Goal: Information Seeking & Learning: Compare options

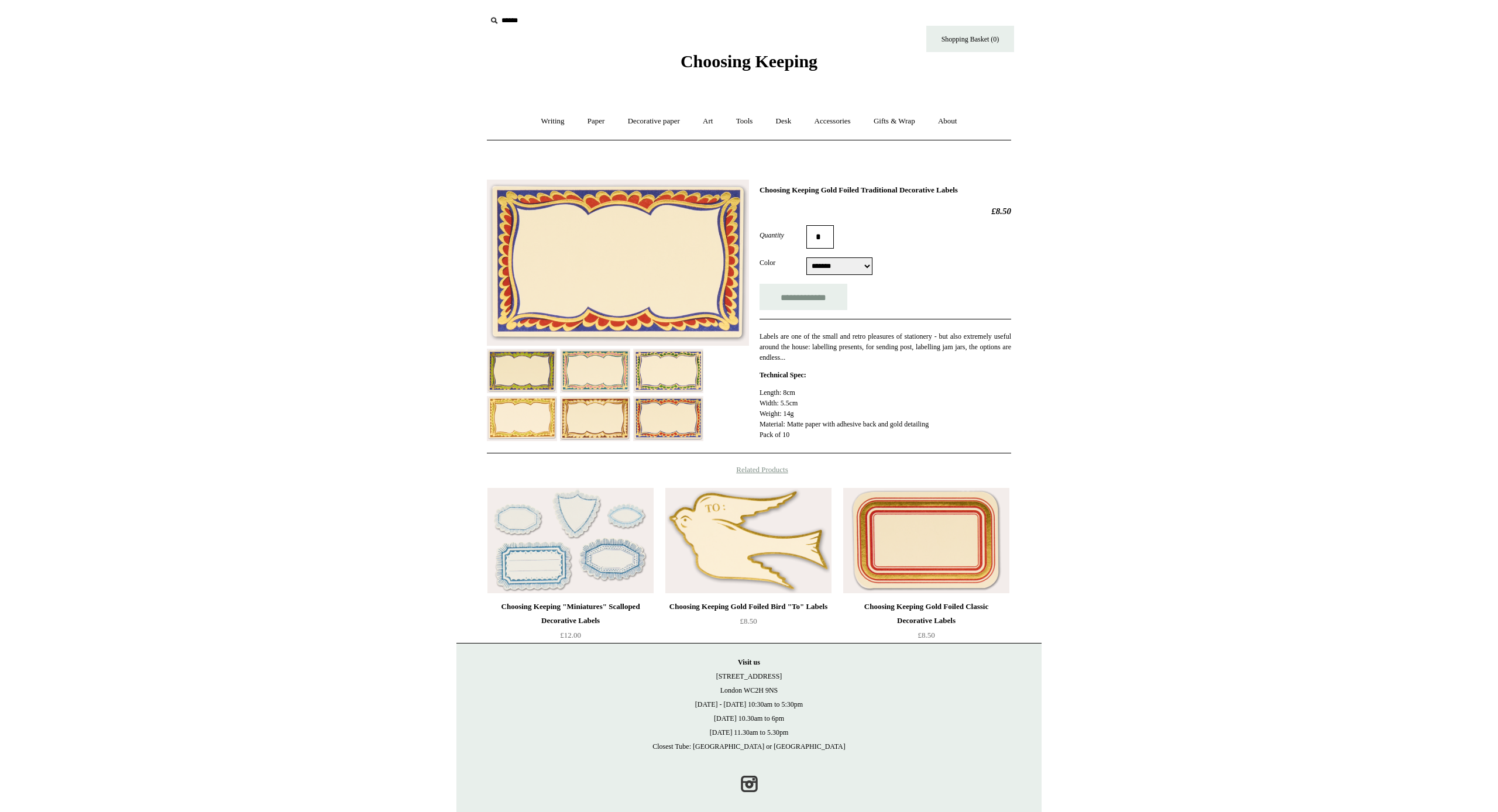
click at [390, 250] on form "**********" at bounding box center [884, 267] width 251 height 85
select select "**********"
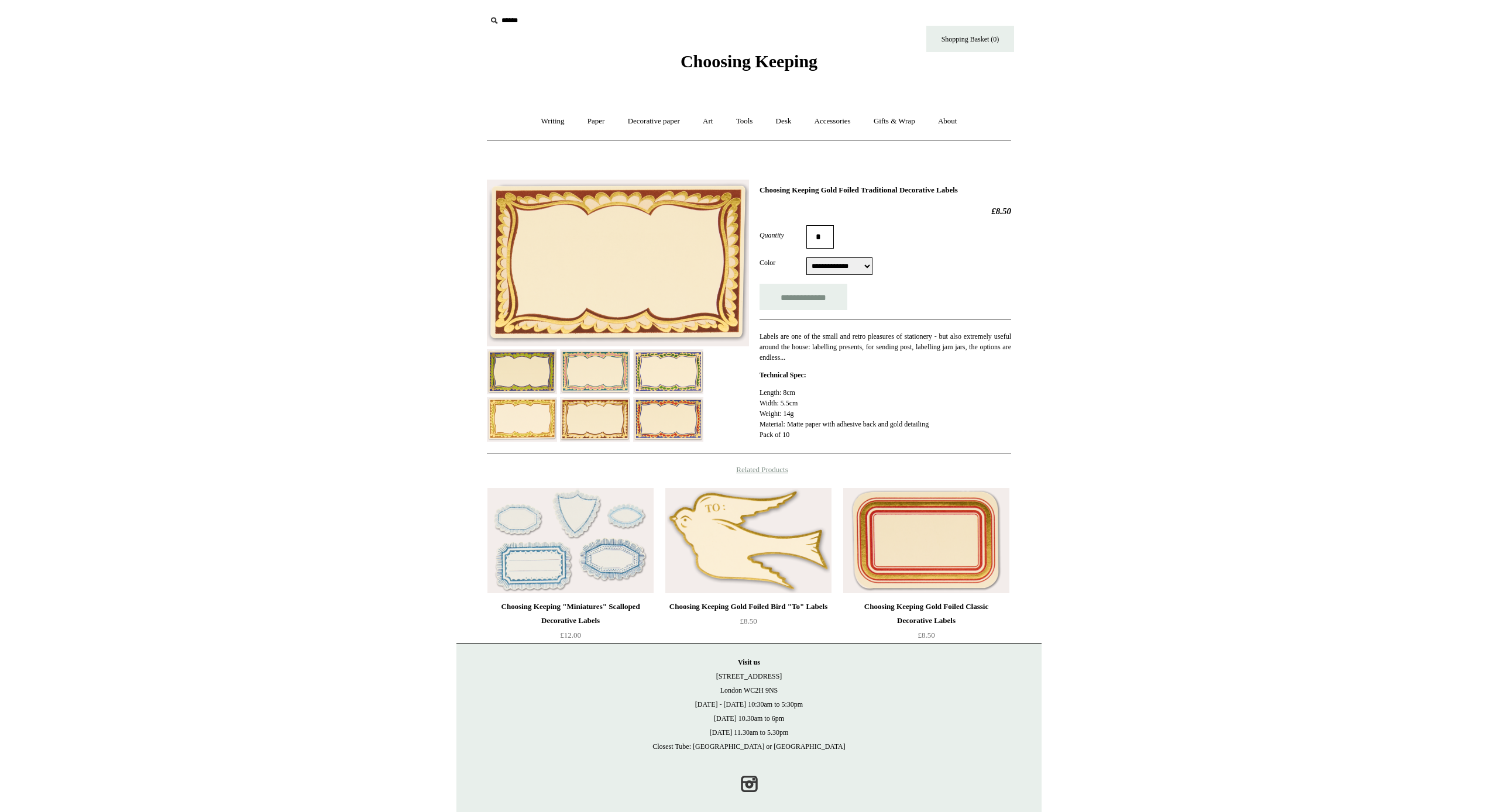
click at [390, 278] on img at bounding box center [617, 263] width 262 height 167
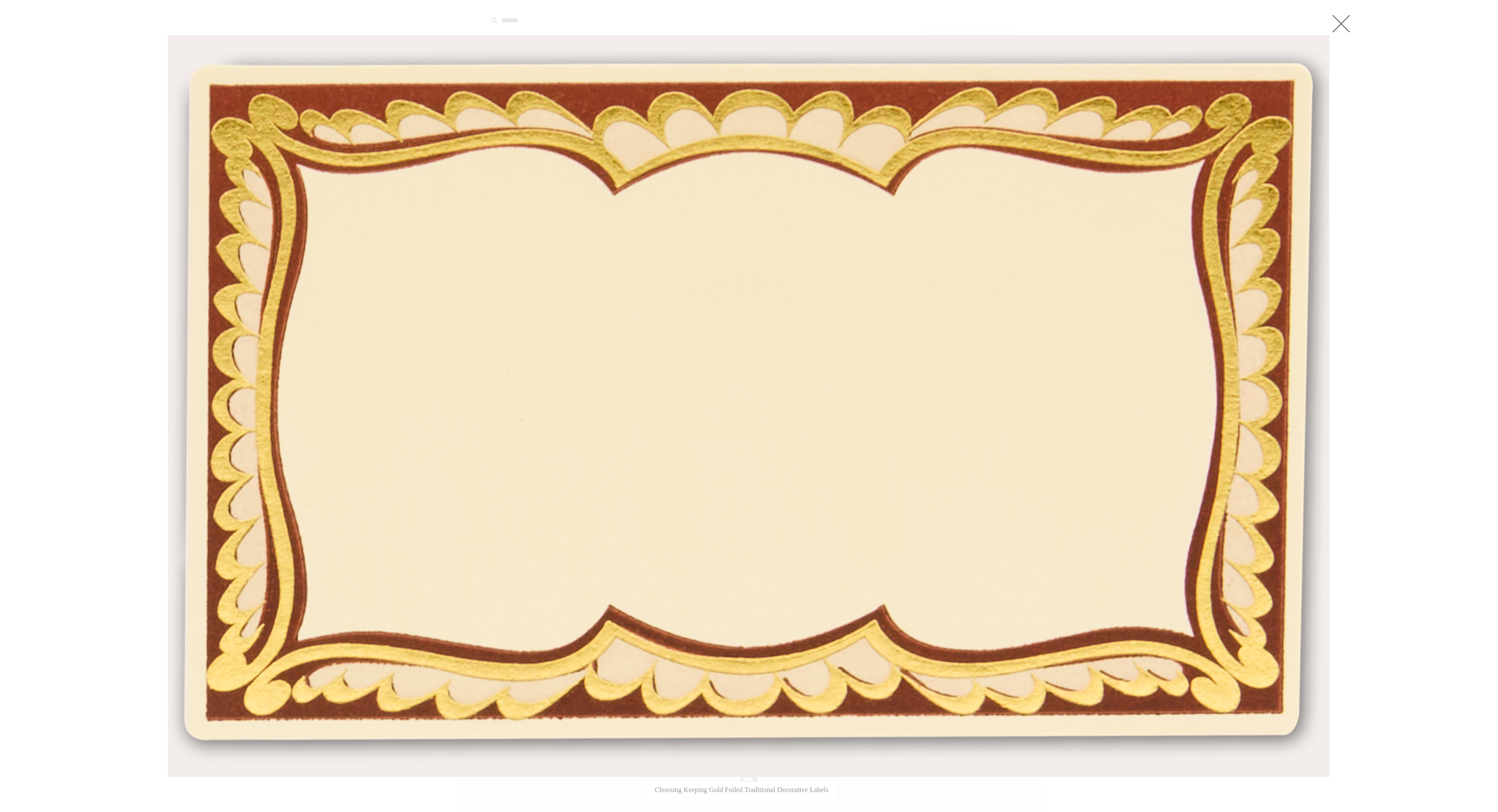
click at [390, 24] on link at bounding box center [1341, 23] width 23 height 23
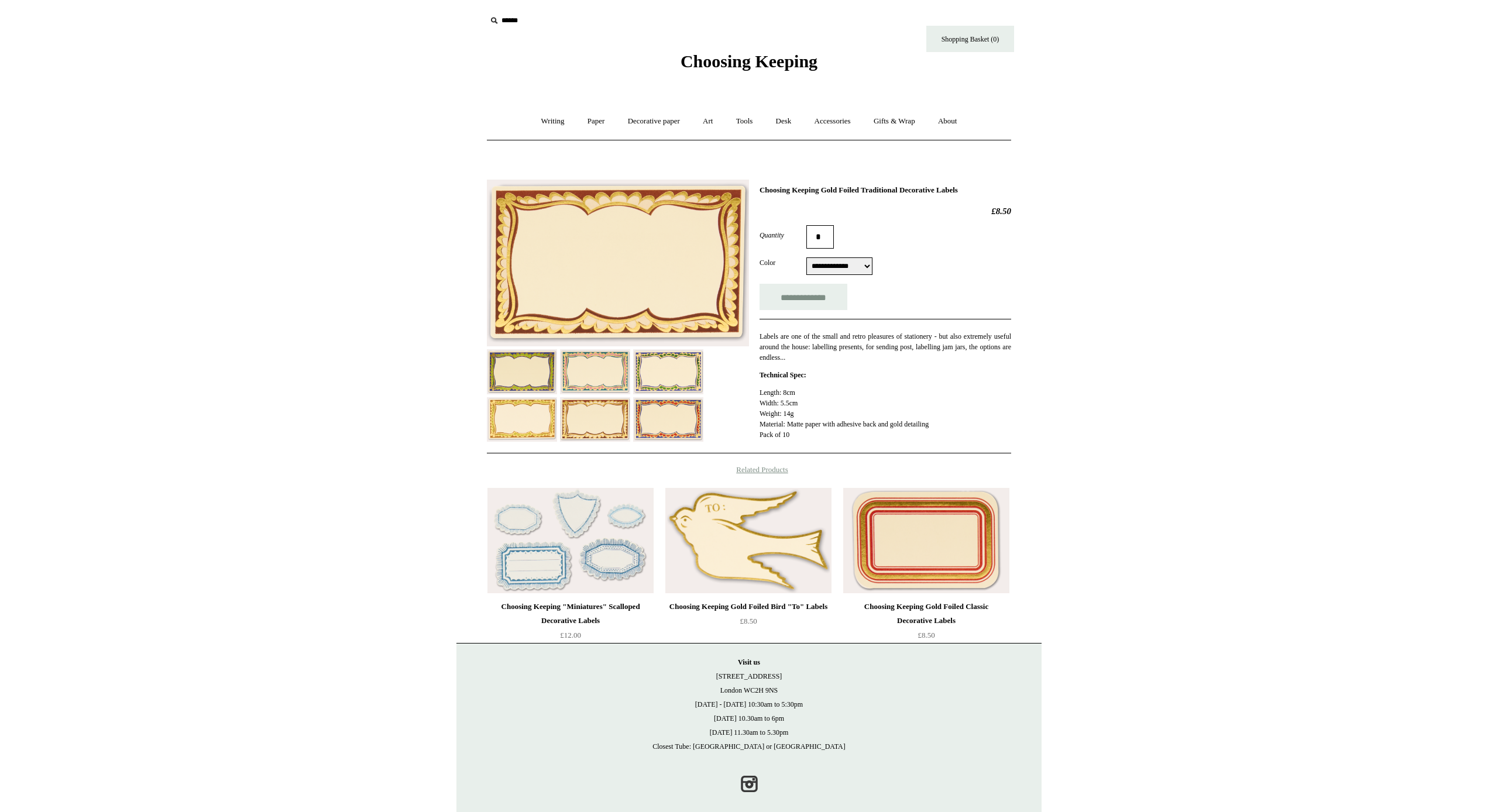
click at [390, 370] on img at bounding box center [521, 372] width 71 height 45
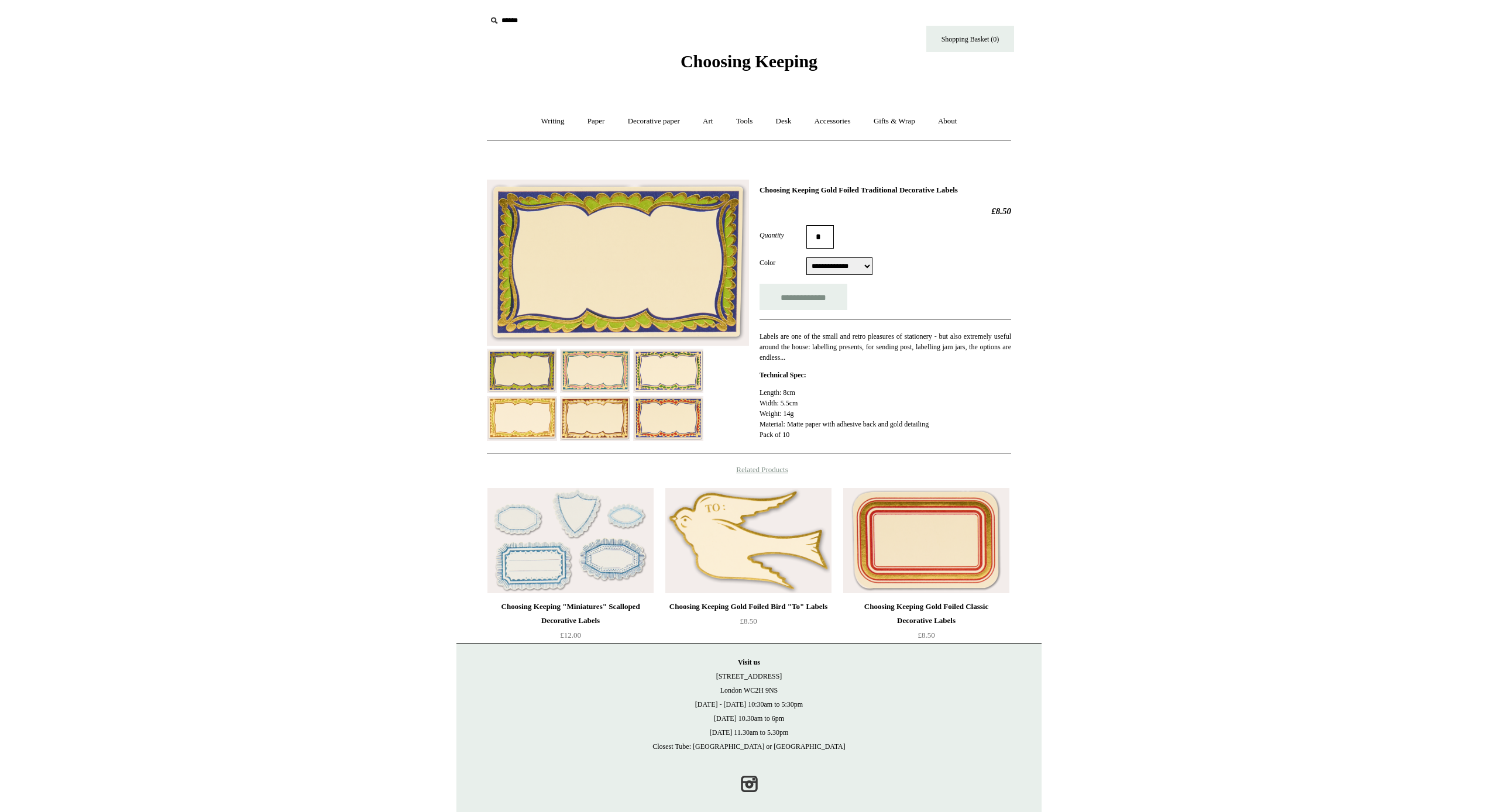
click at [390, 319] on img at bounding box center [617, 263] width 262 height 166
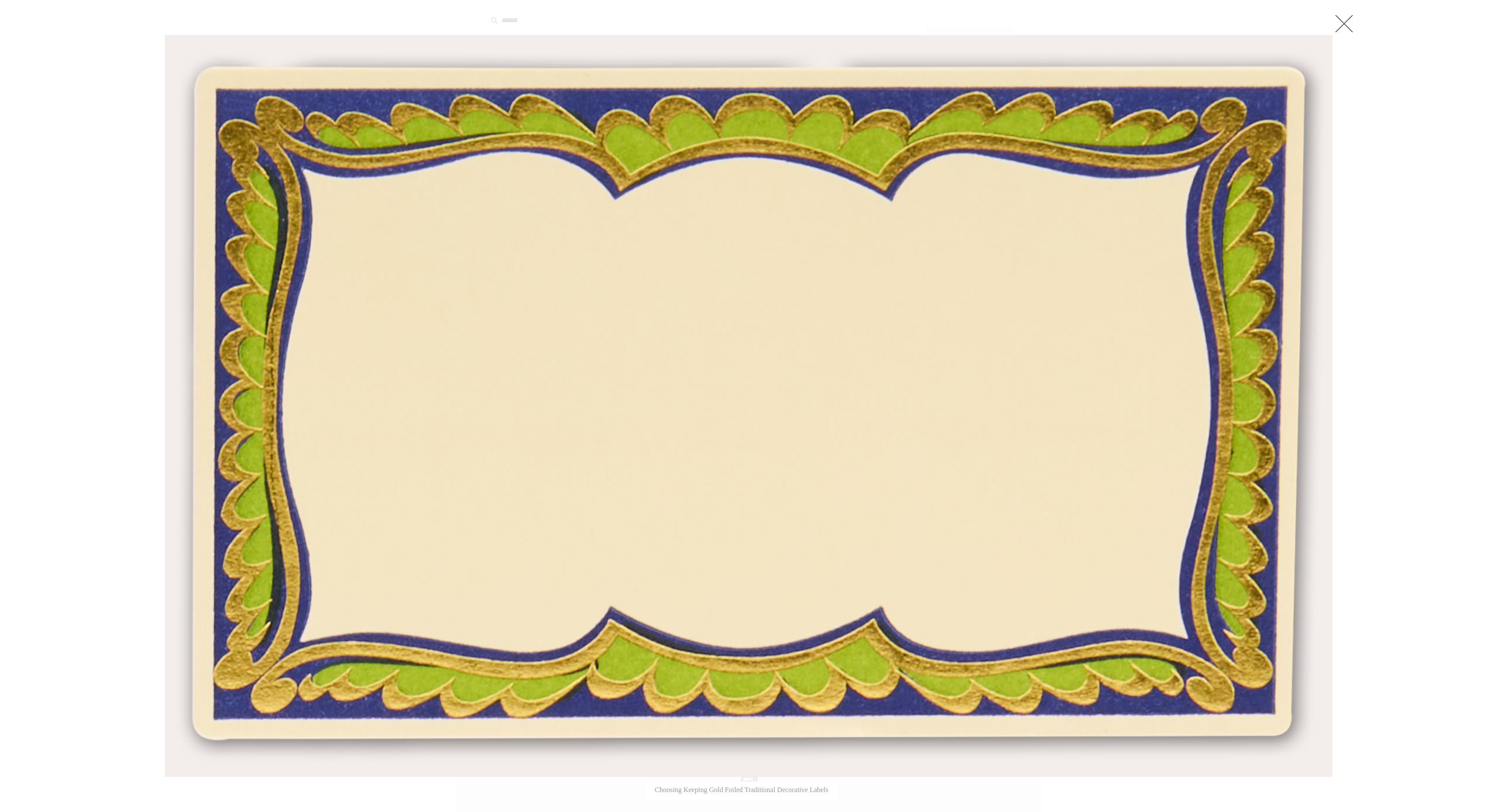
click at [390, 19] on link at bounding box center [1344, 23] width 23 height 23
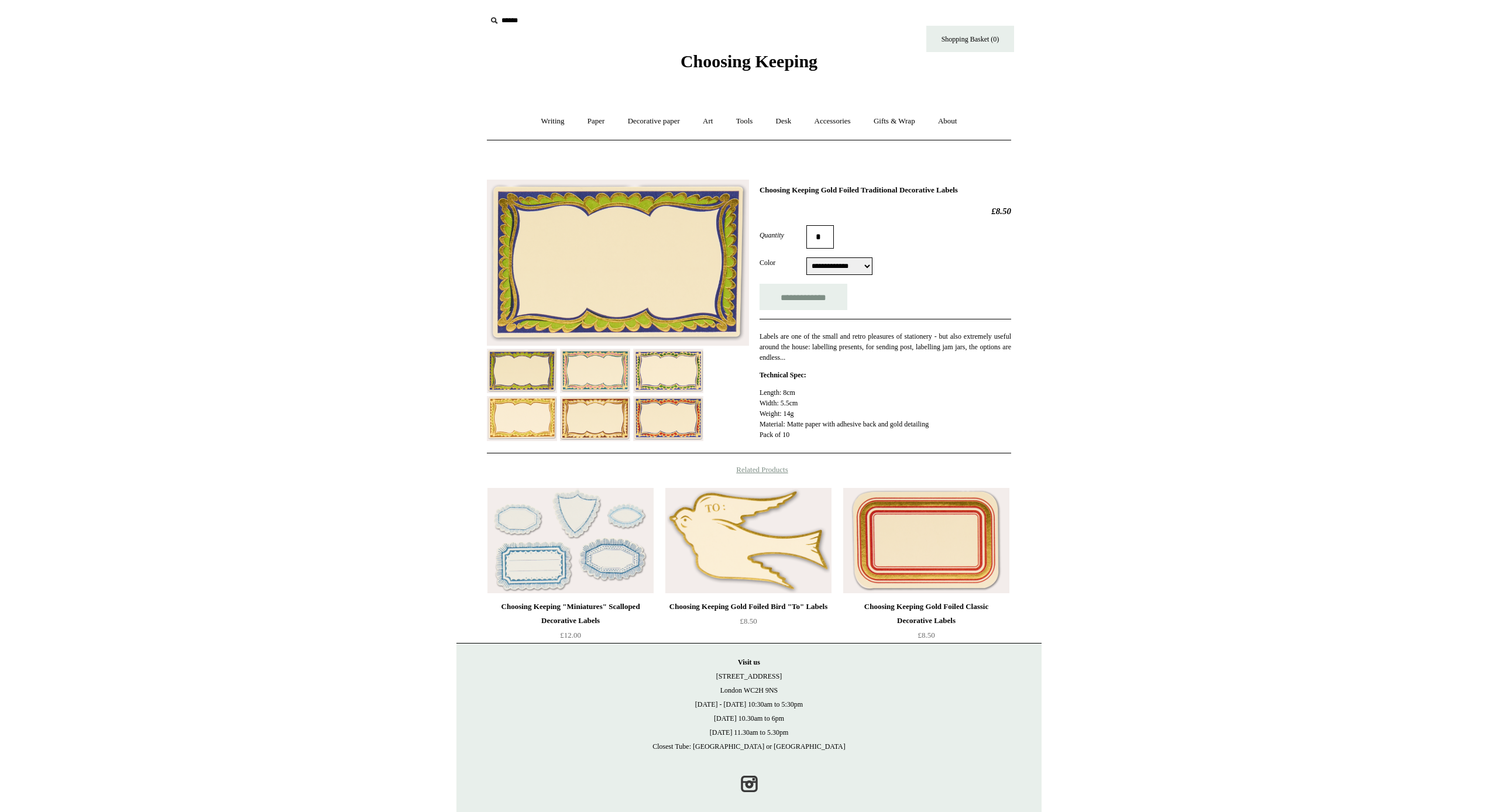
click at [390, 375] on img at bounding box center [595, 371] width 71 height 45
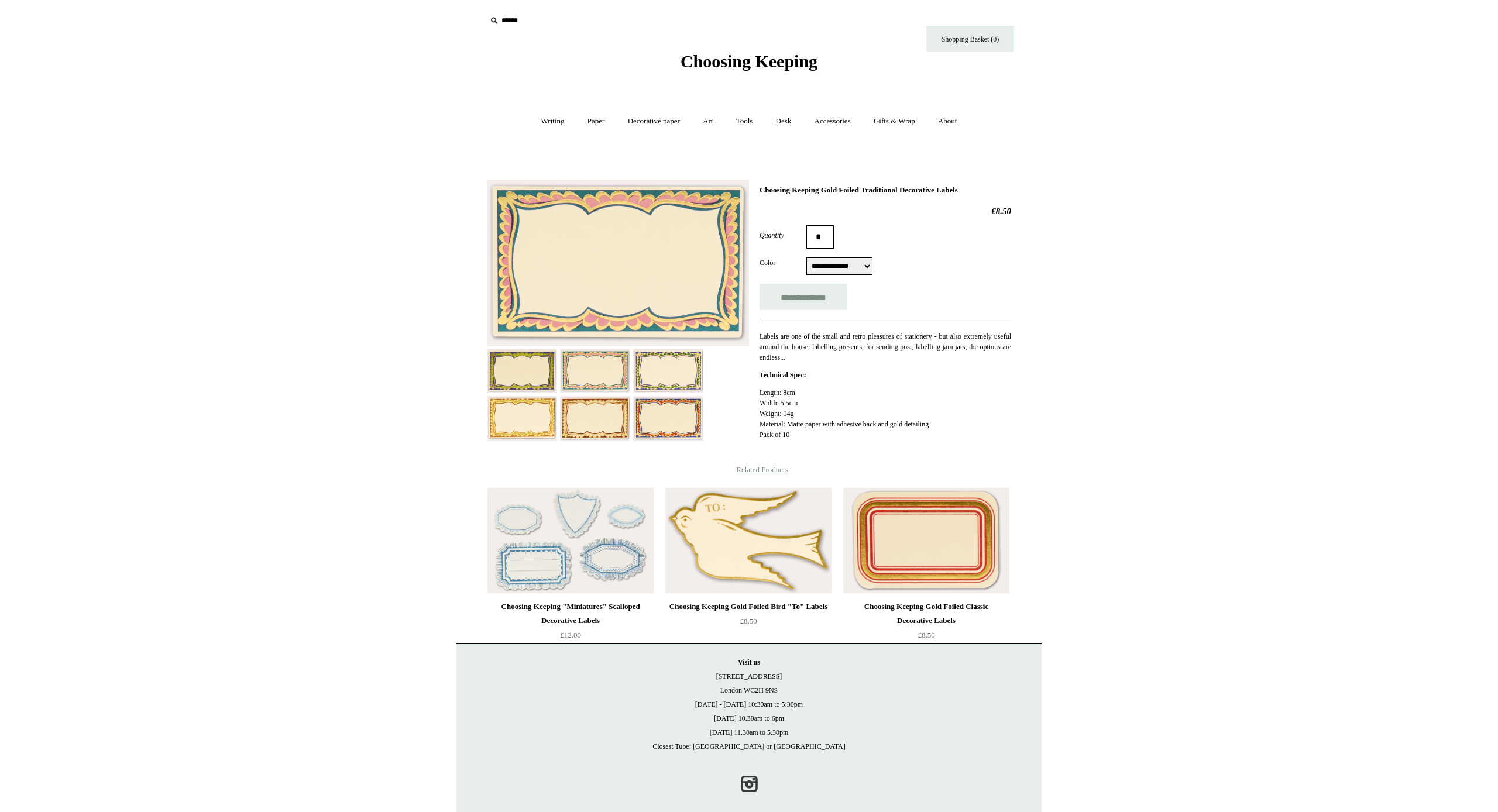
click at [390, 314] on img at bounding box center [617, 263] width 262 height 166
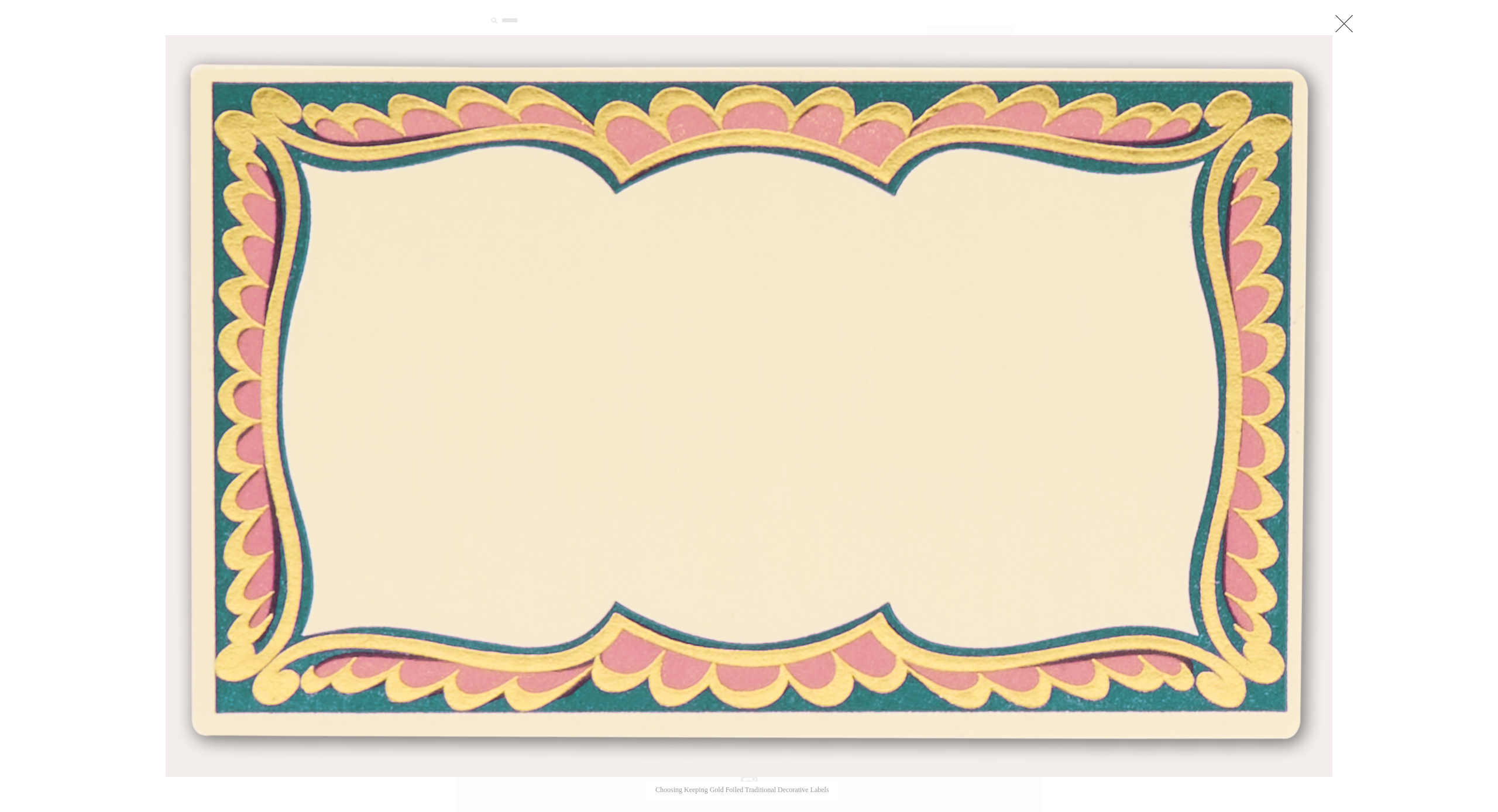
click at [390, 469] on div at bounding box center [749, 412] width 1498 height 825
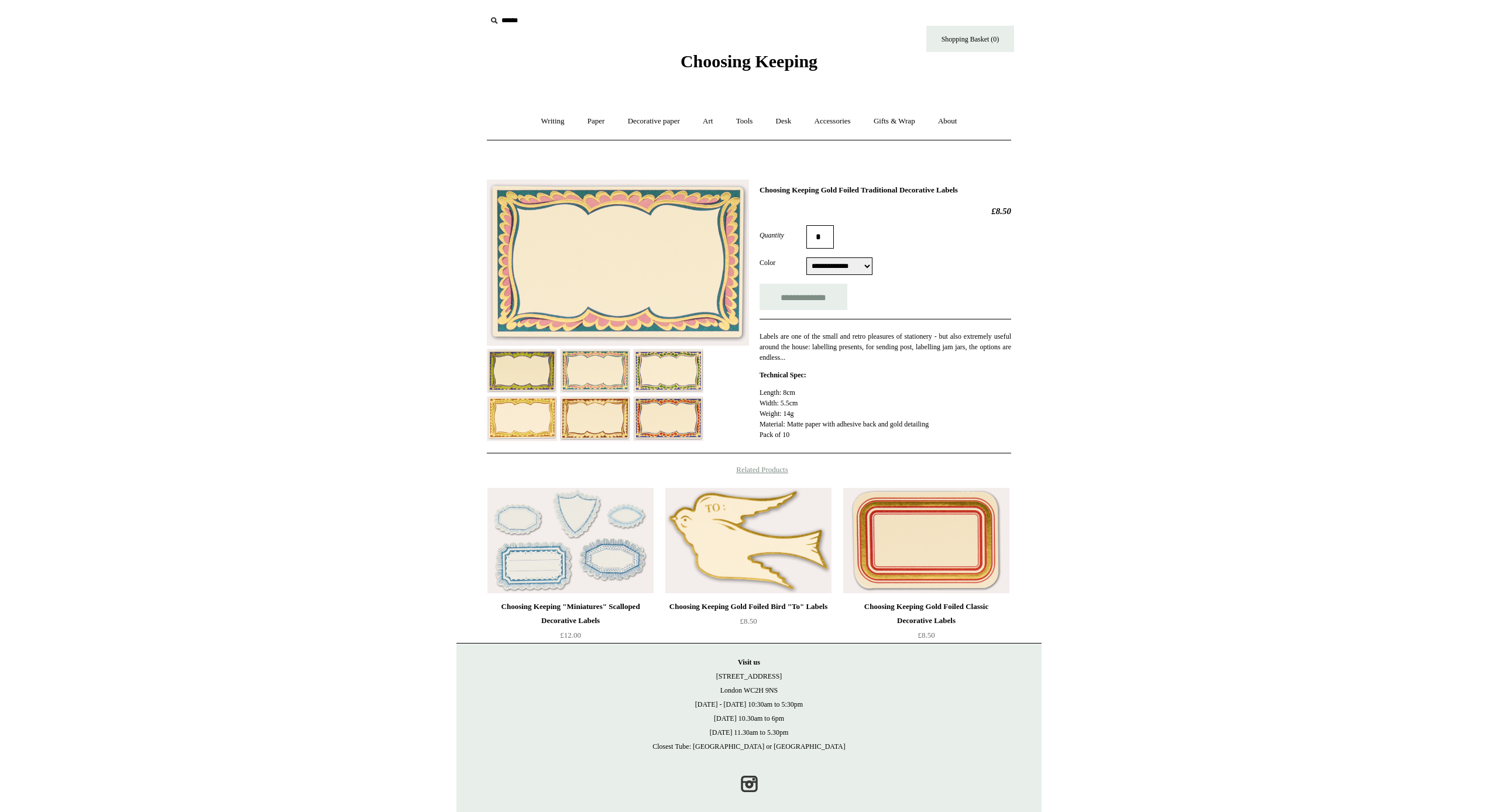
click at [390, 373] on img at bounding box center [668, 371] width 71 height 45
click at [390, 301] on img at bounding box center [617, 263] width 262 height 166
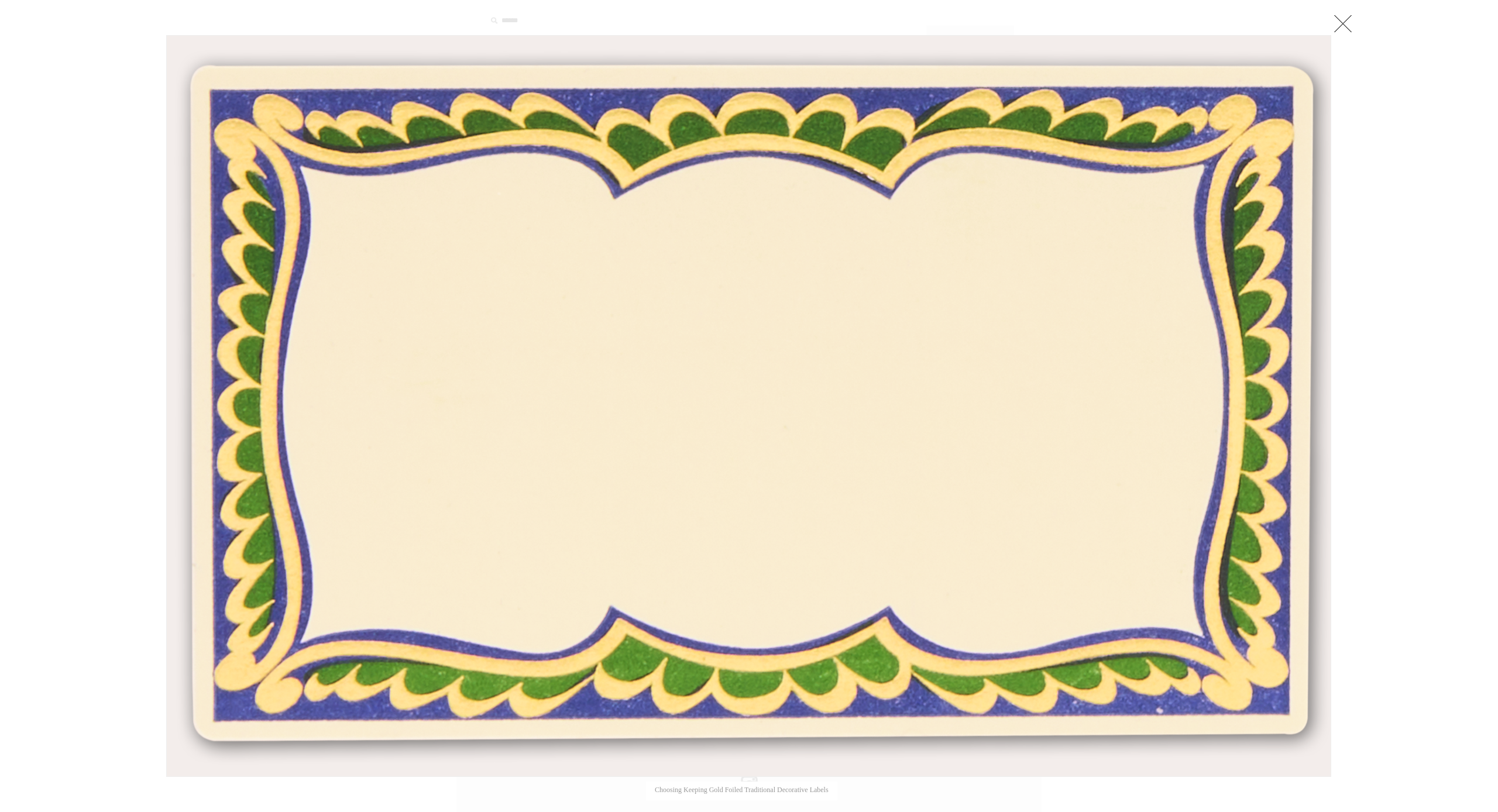
click at [390, 16] on link at bounding box center [1342, 23] width 23 height 23
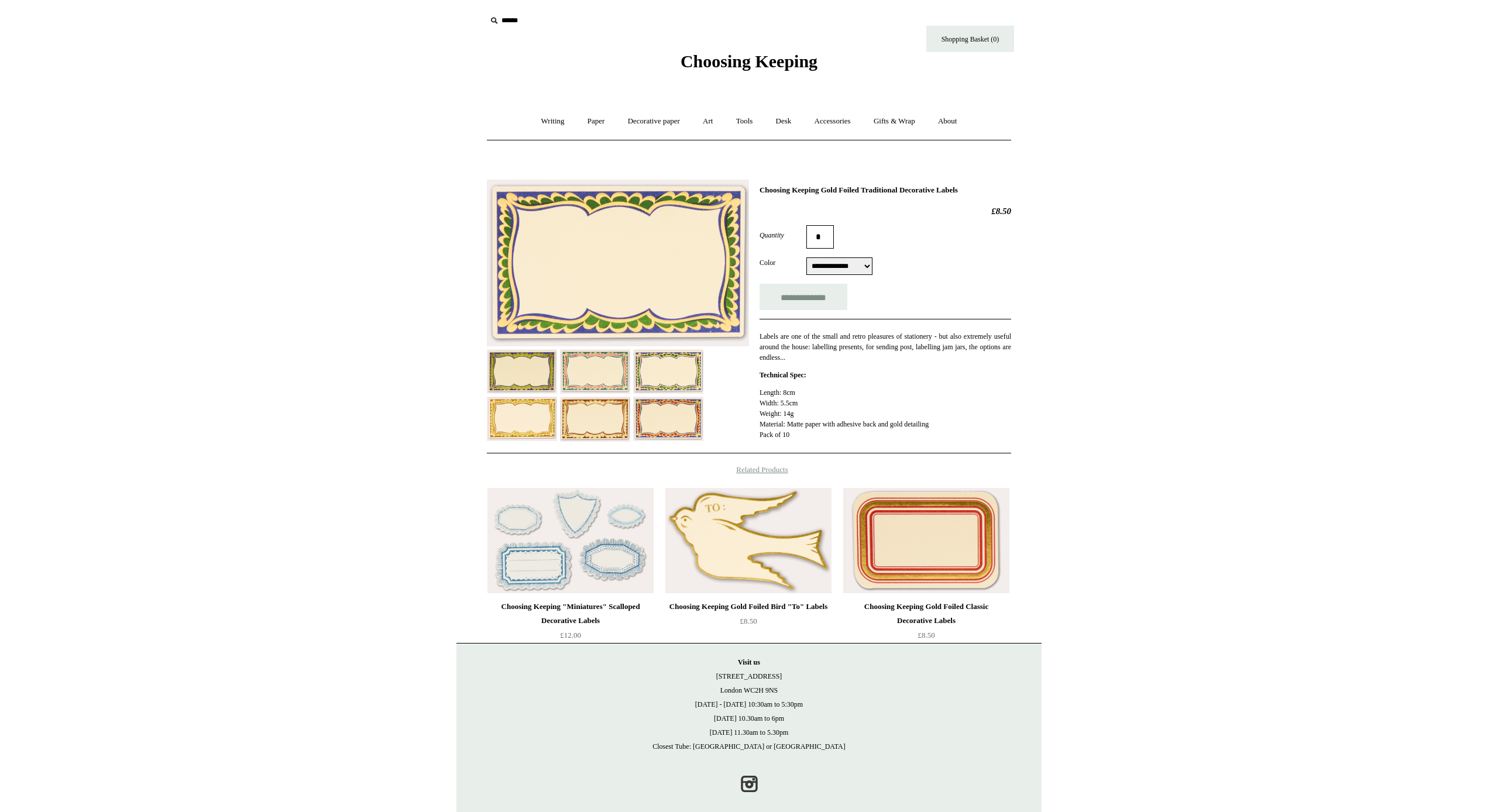
click at [390, 417] on img at bounding box center [521, 419] width 71 height 45
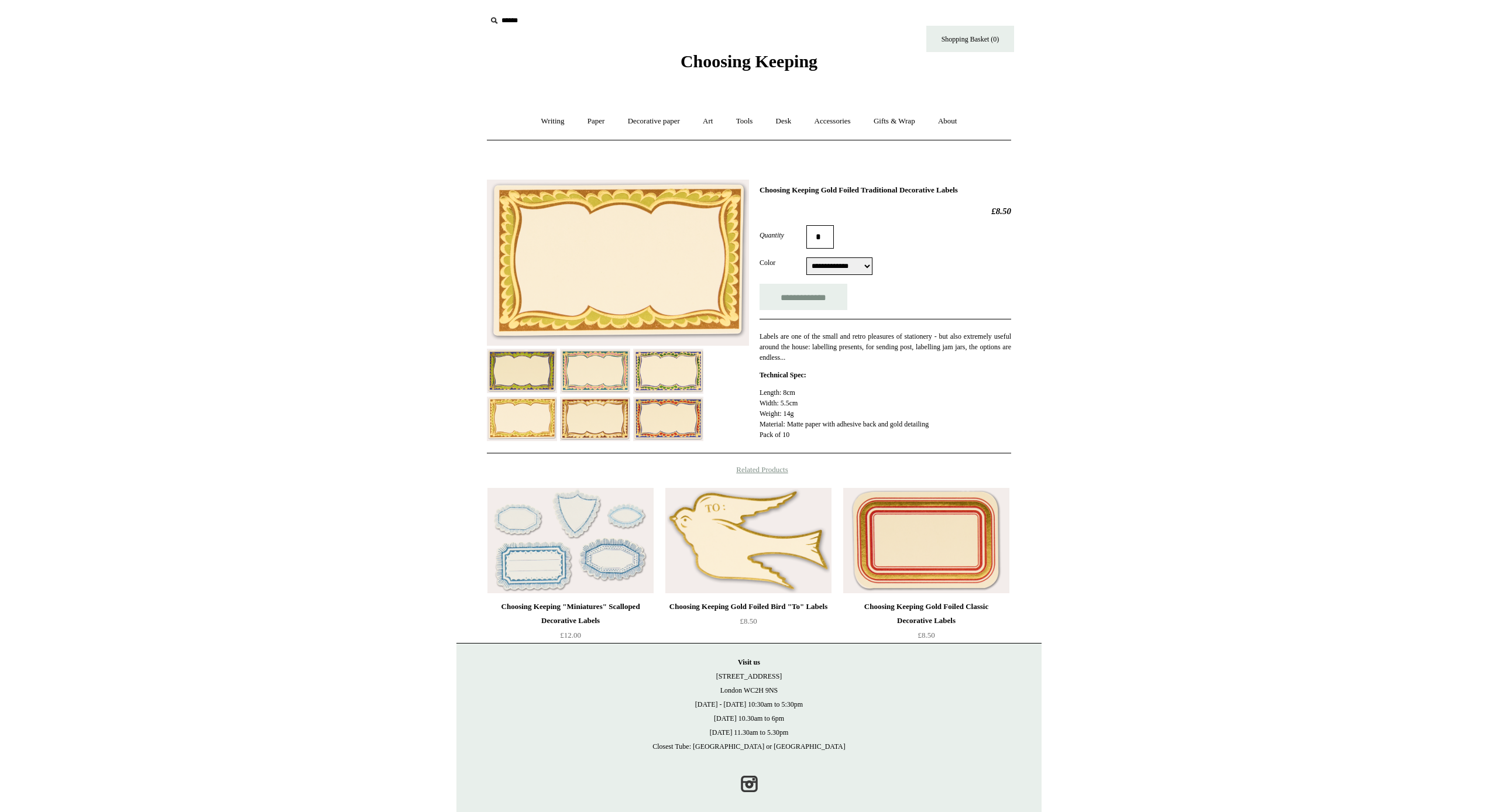
click at [390, 326] on img at bounding box center [617, 263] width 262 height 166
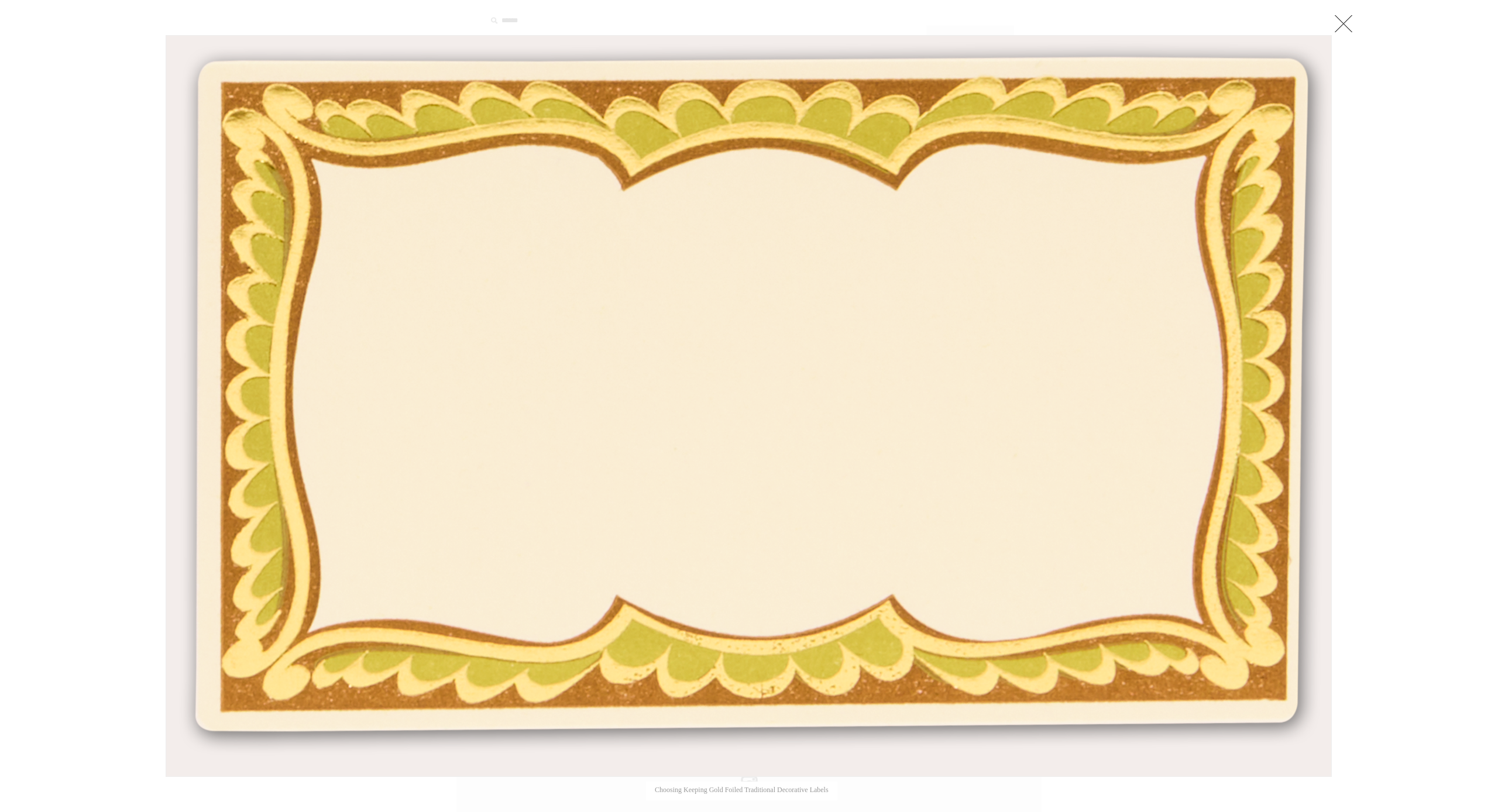
click at [390, 25] on link at bounding box center [1343, 23] width 23 height 23
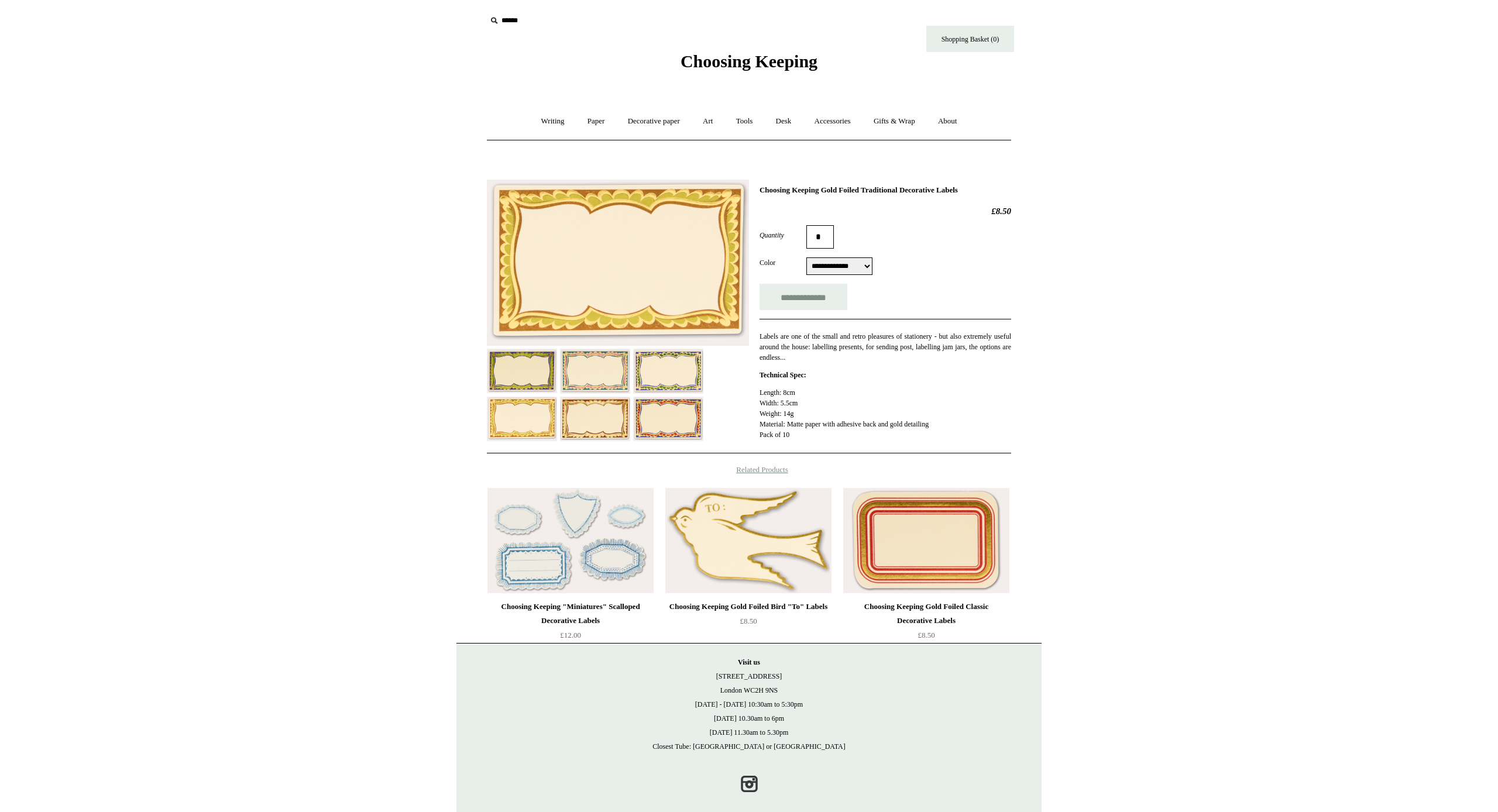
click at [390, 423] on img at bounding box center [595, 419] width 71 height 45
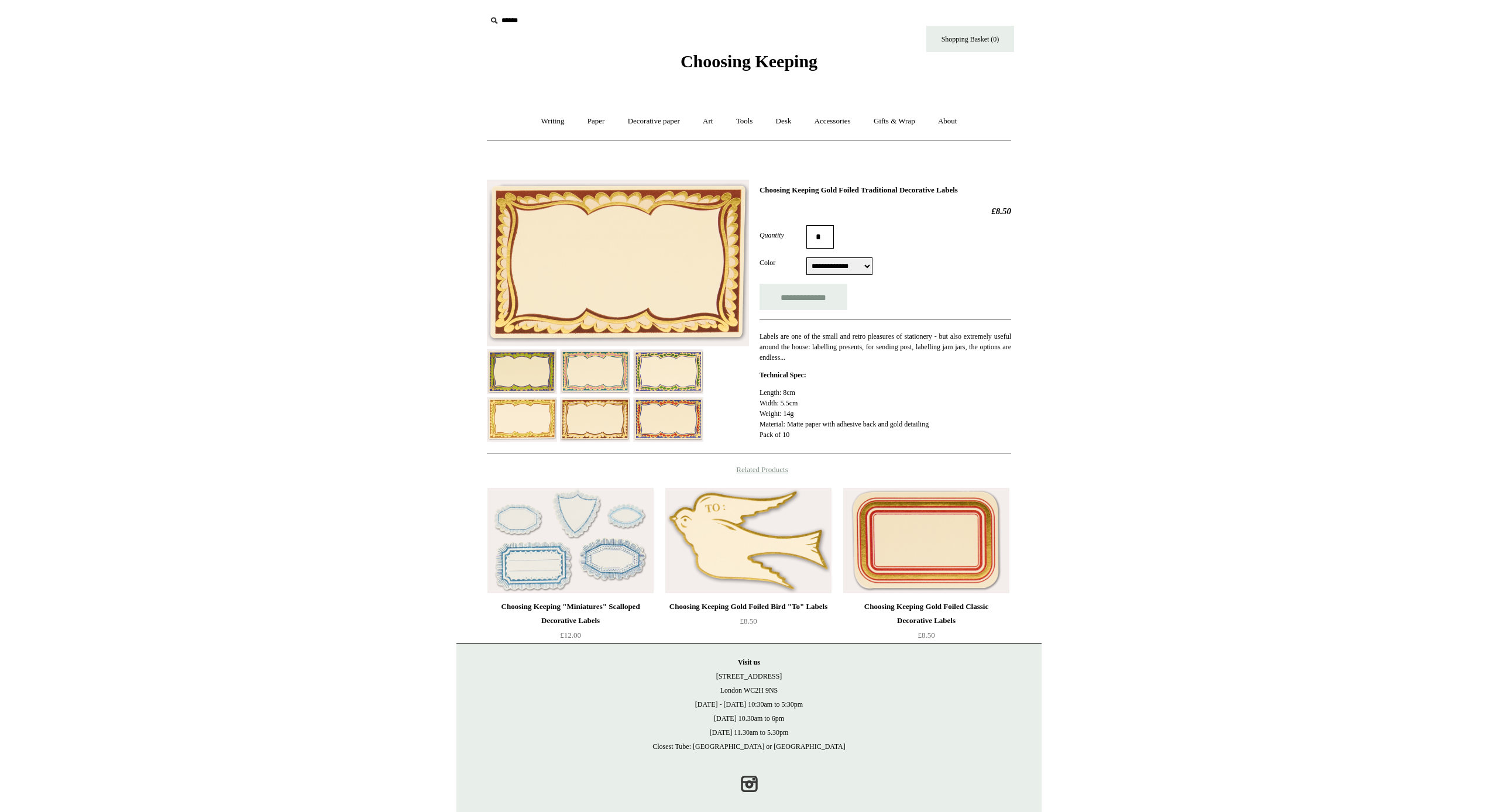
click at [390, 407] on img at bounding box center [668, 419] width 71 height 45
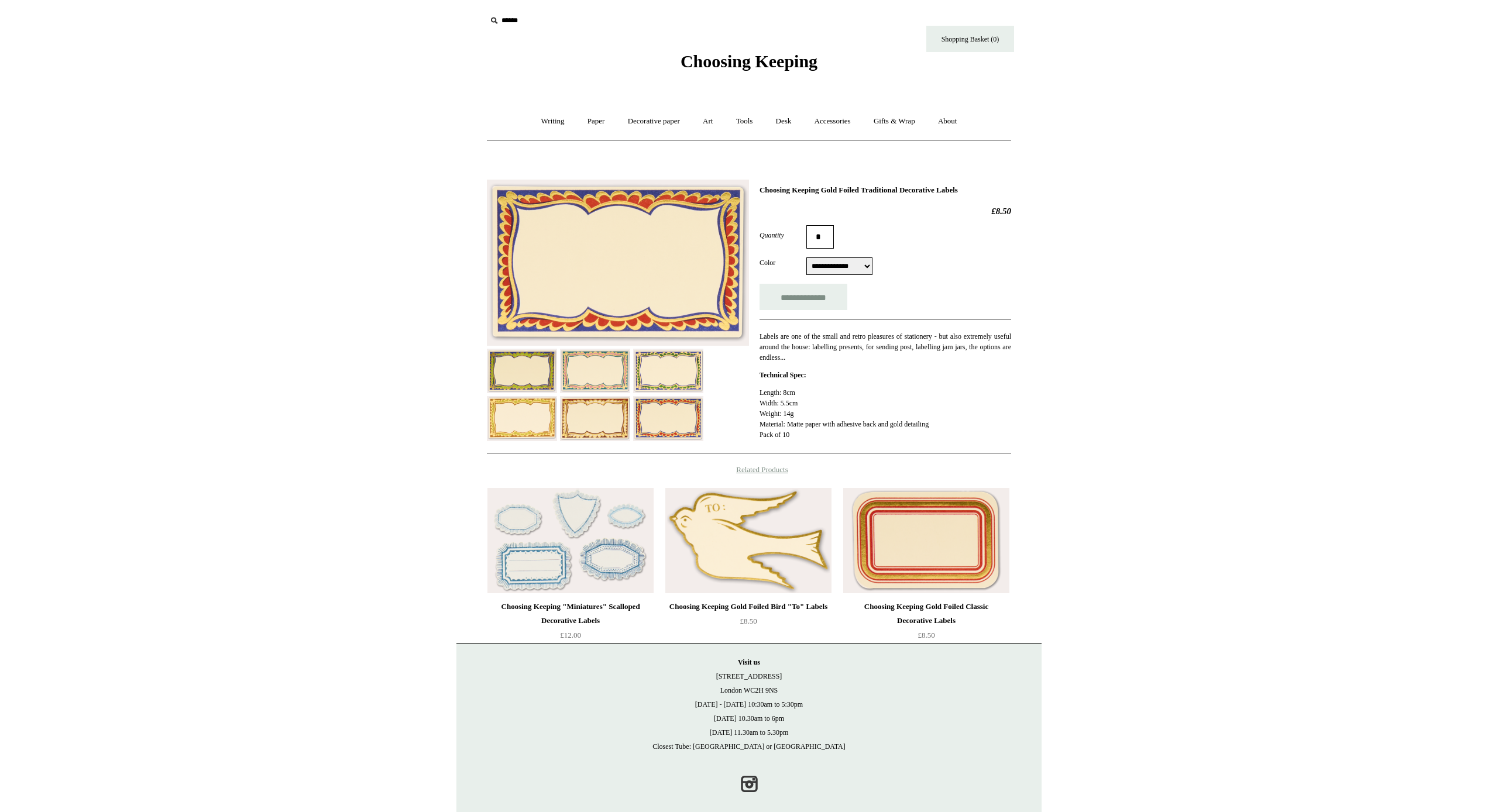
click at [390, 308] on img at bounding box center [617, 263] width 262 height 166
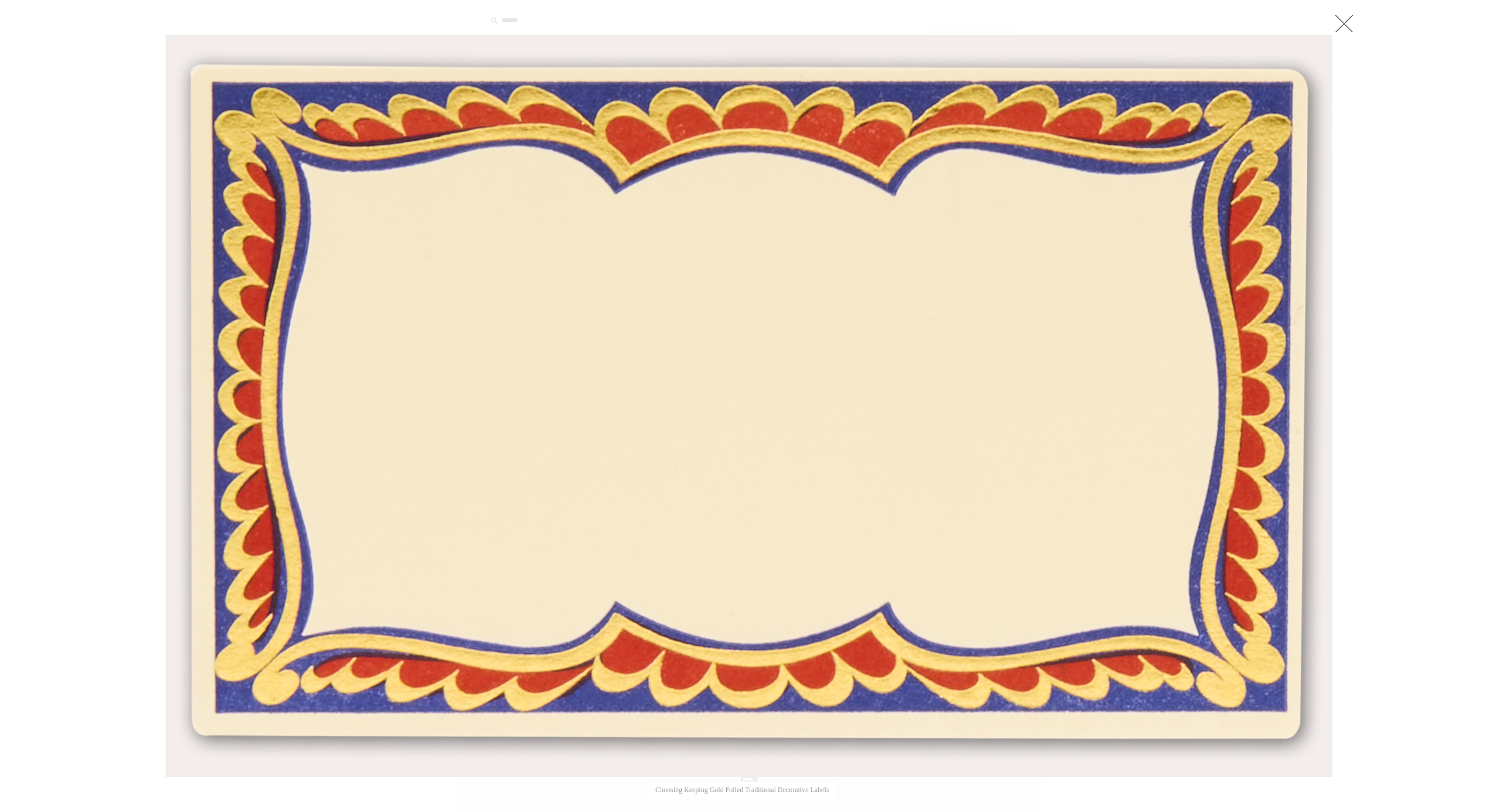
click at [390, 469] on div at bounding box center [749, 412] width 1498 height 825
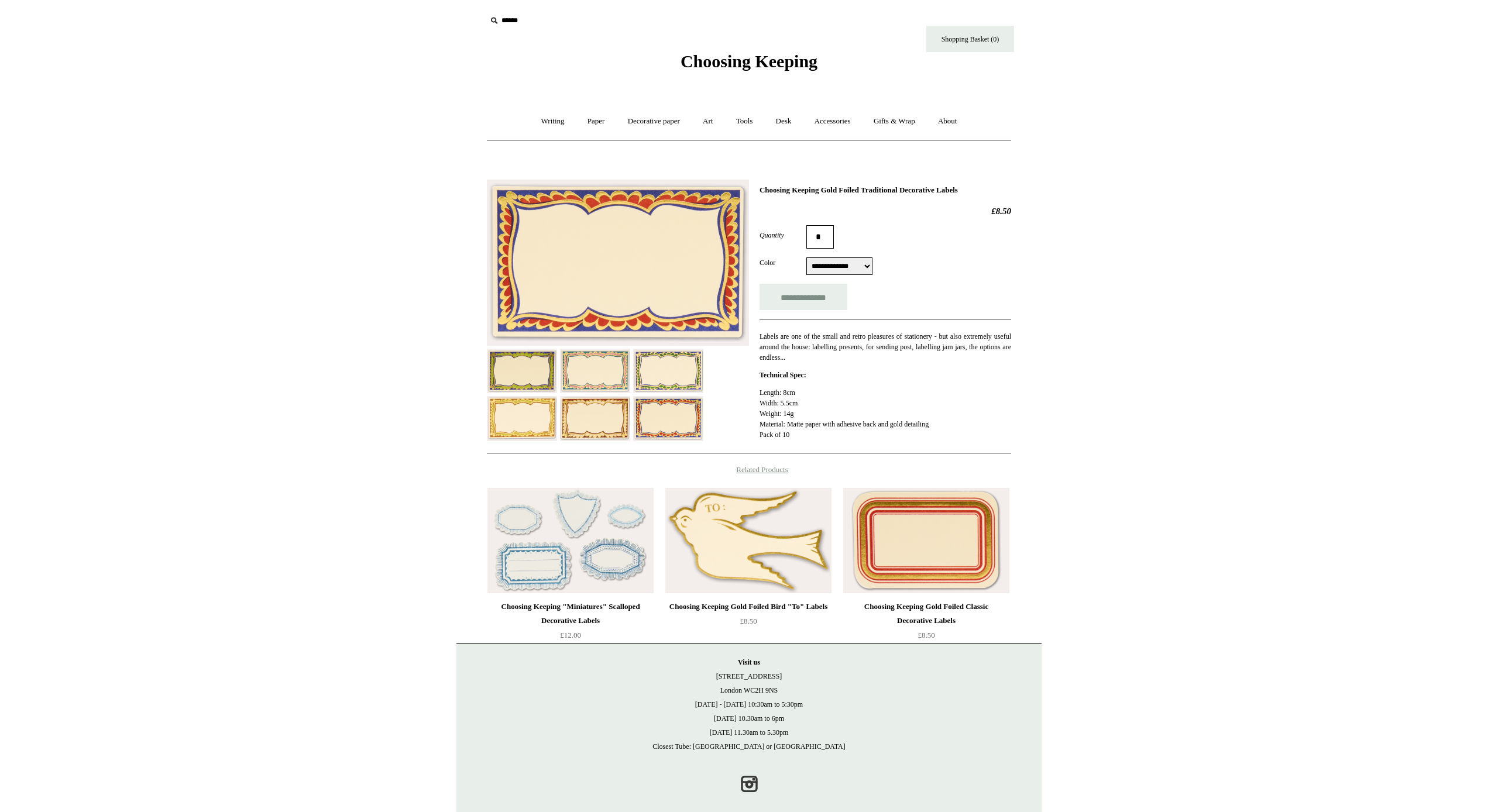
drag, startPoint x: 584, startPoint y: 428, endPoint x: 597, endPoint y: 376, distance: 53.6
click at [390, 428] on img at bounding box center [595, 419] width 71 height 45
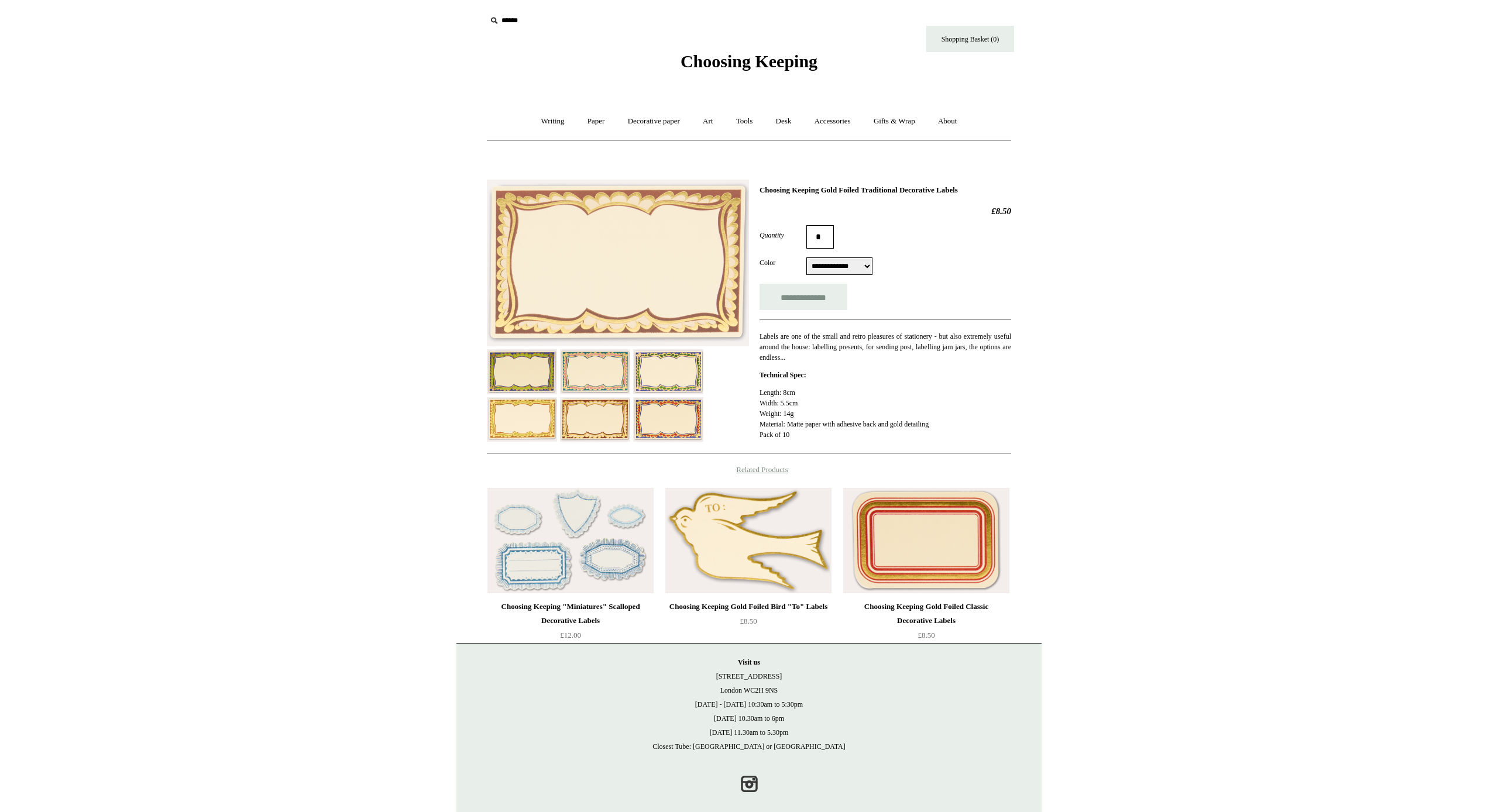
click at [390, 207] on img at bounding box center [617, 263] width 262 height 167
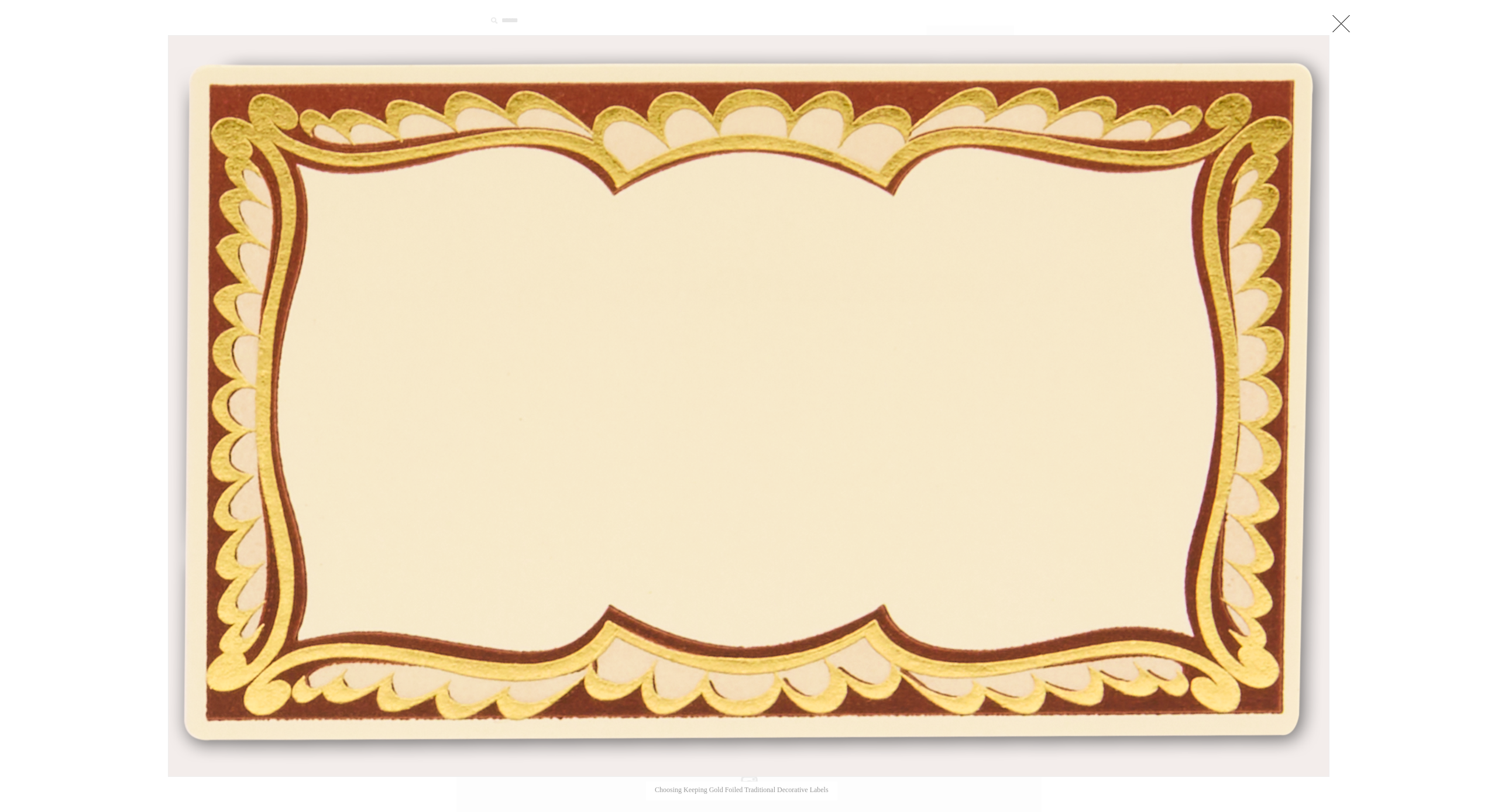
click at [390, 30] on link at bounding box center [1341, 23] width 23 height 23
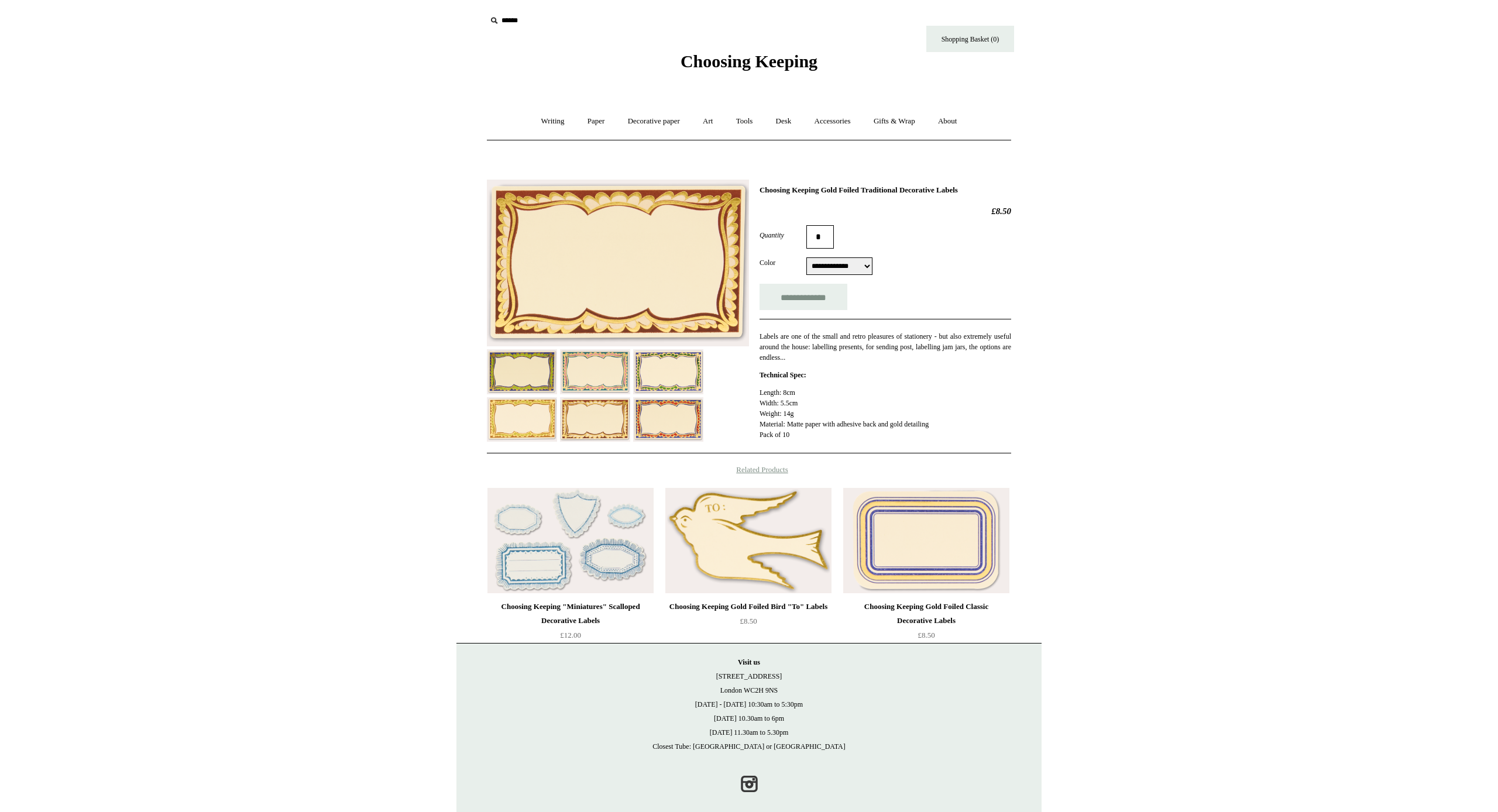
click at [390, 469] on img at bounding box center [927, 541] width 166 height 106
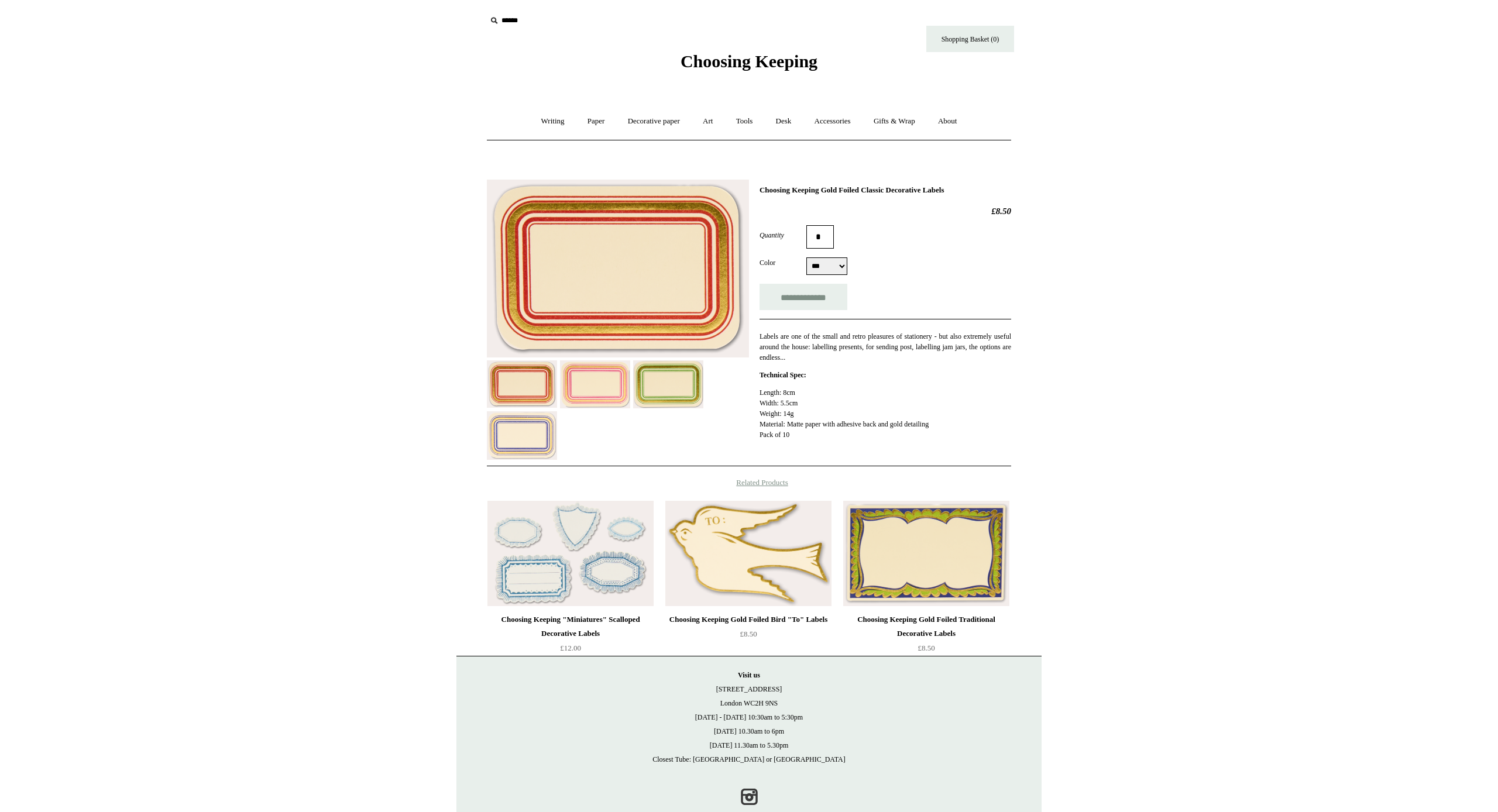
click at [575, 297] on img at bounding box center [617, 268] width 262 height 178
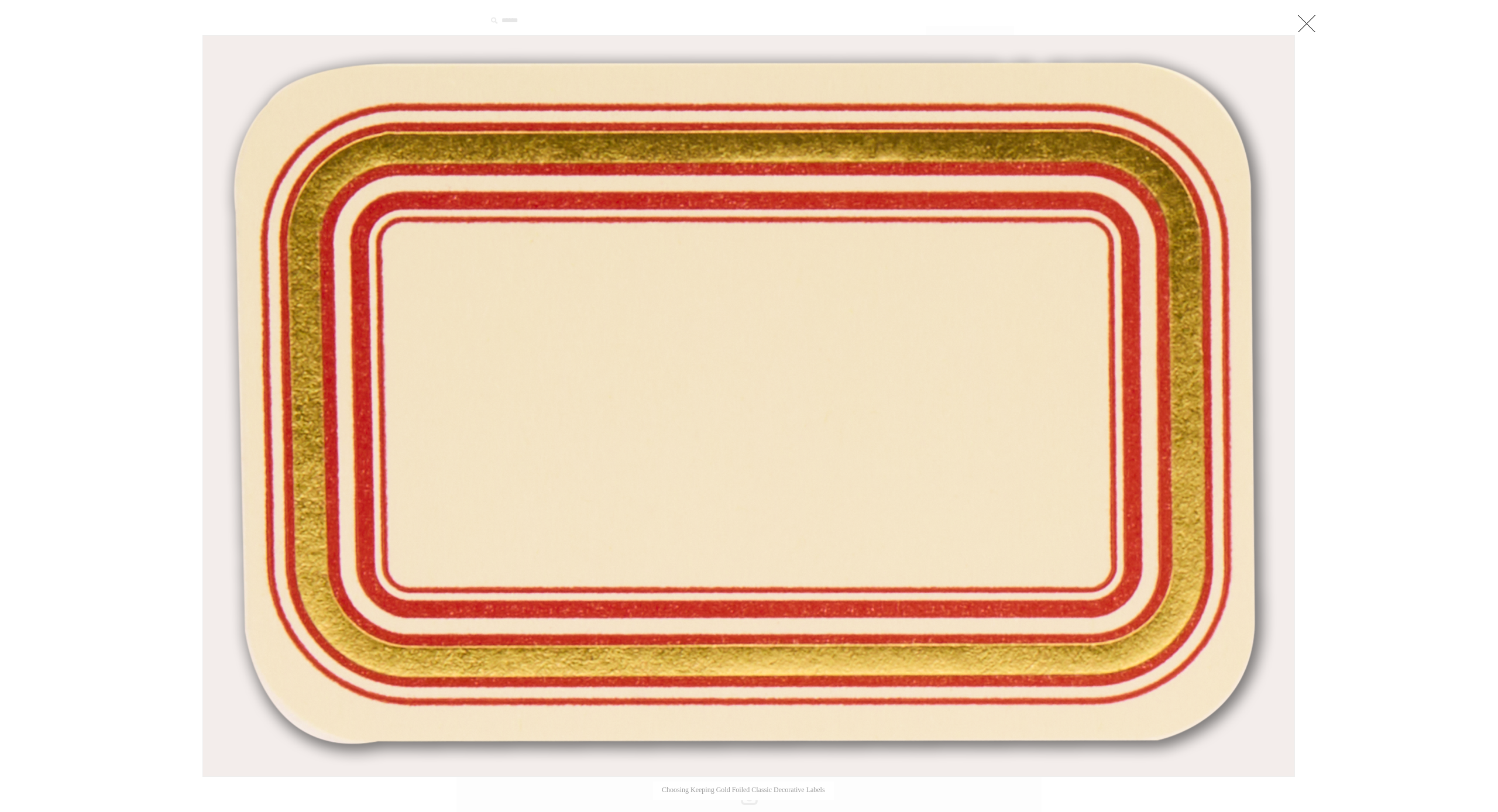
click at [1308, 23] on link at bounding box center [1307, 23] width 23 height 23
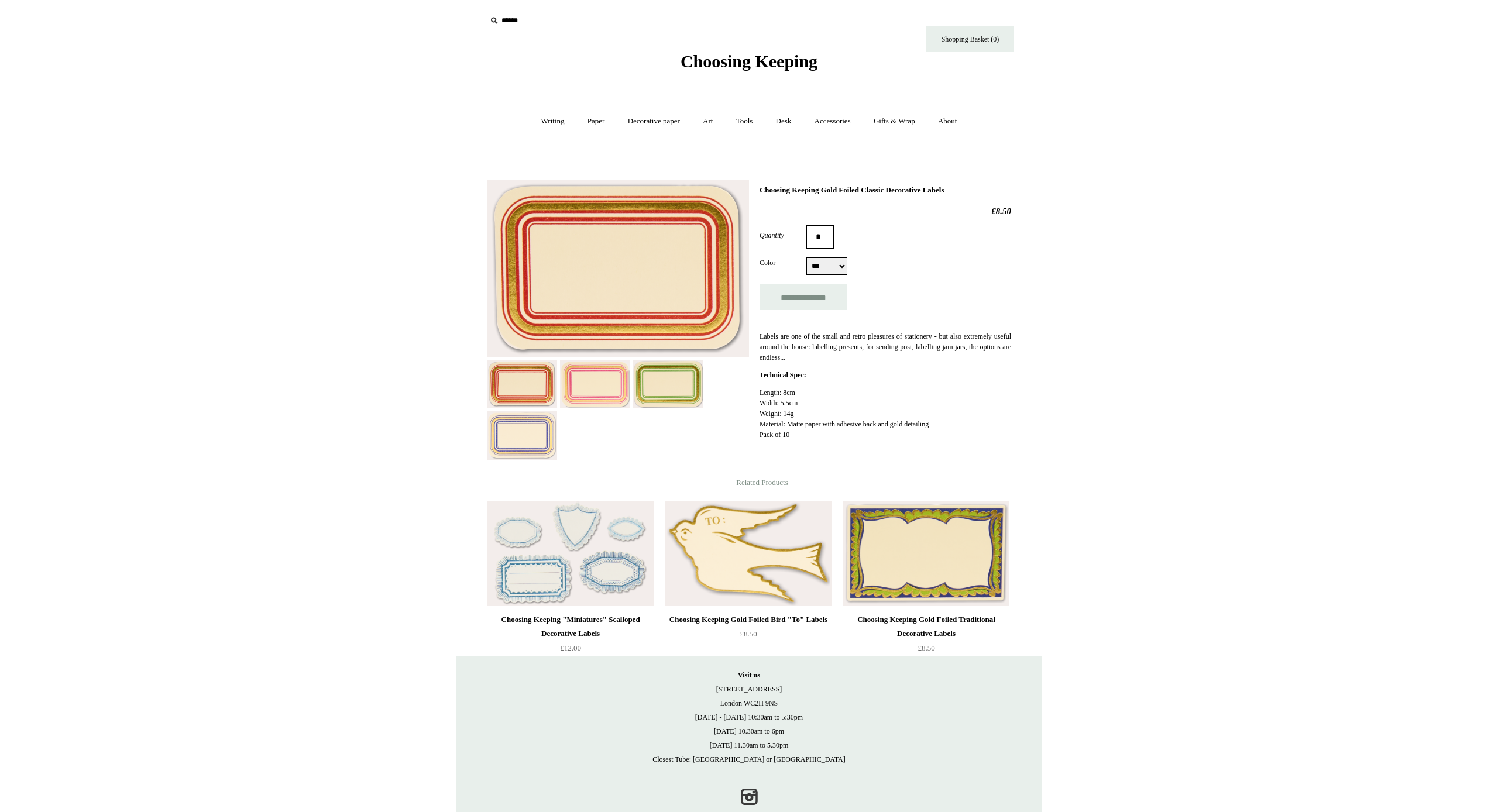
click at [608, 369] on img at bounding box center [595, 385] width 71 height 48
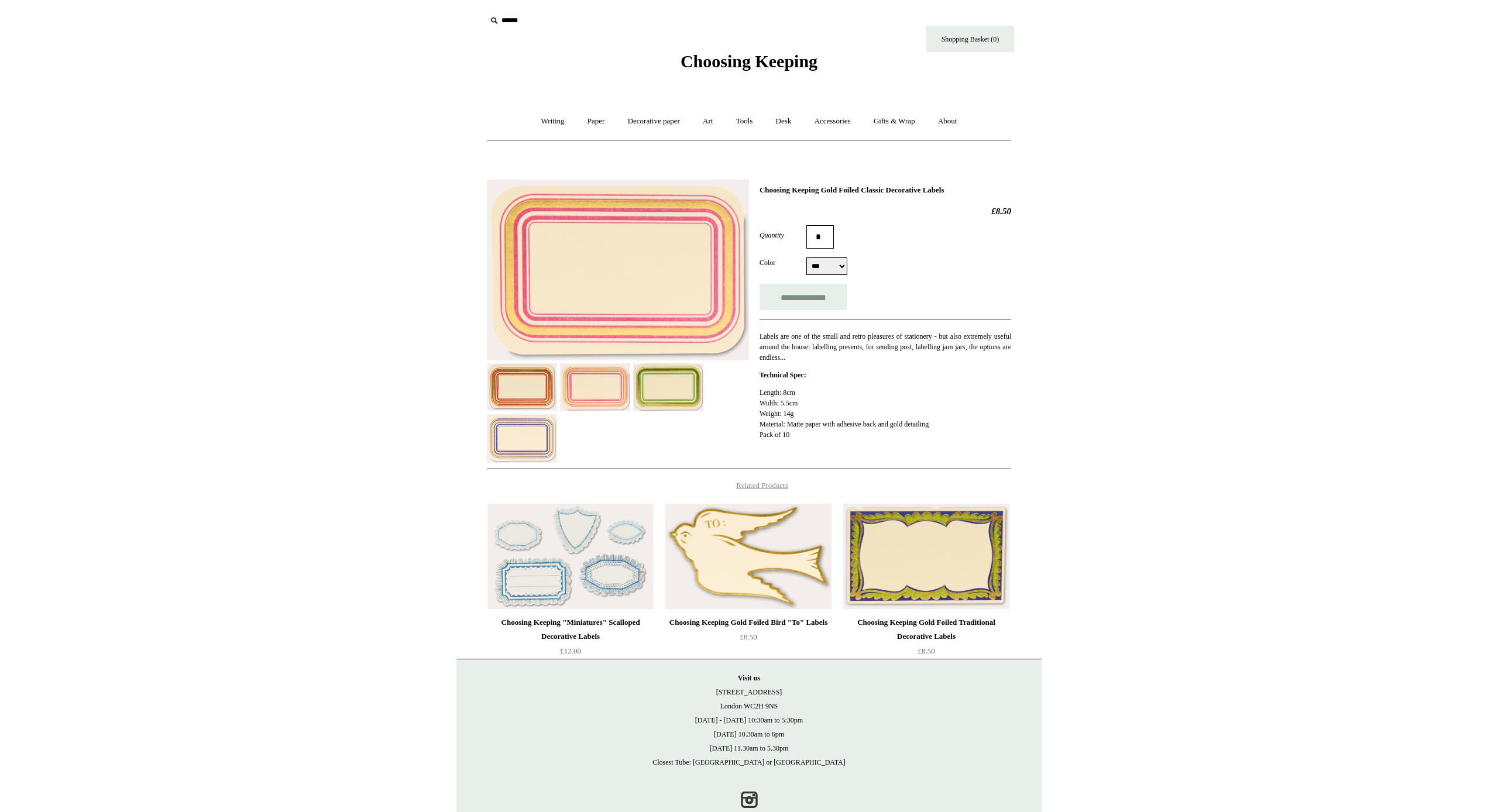
click at [612, 321] on img at bounding box center [617, 270] width 262 height 181
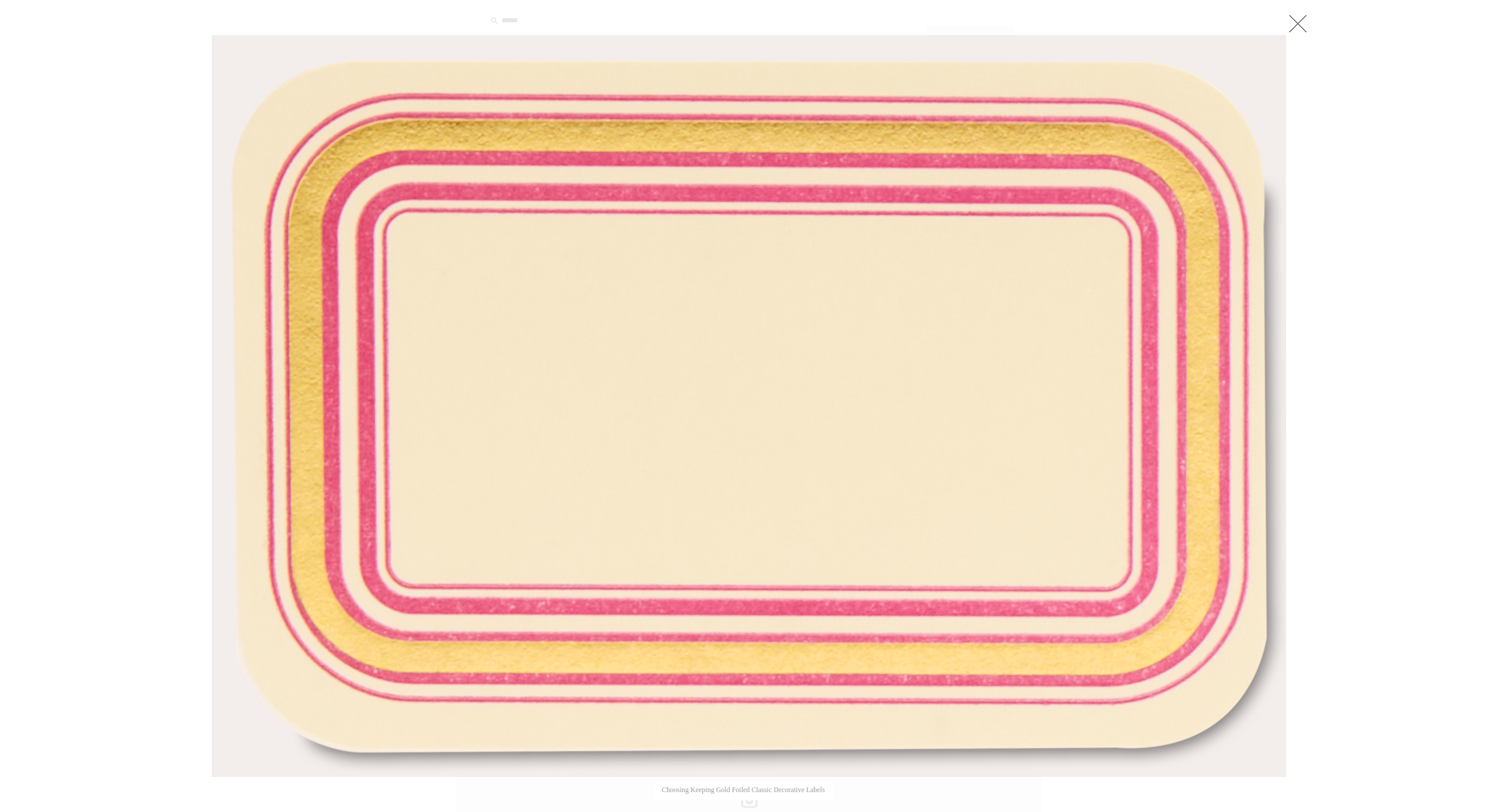
click at [1407, 573] on div at bounding box center [749, 420] width 1498 height 842
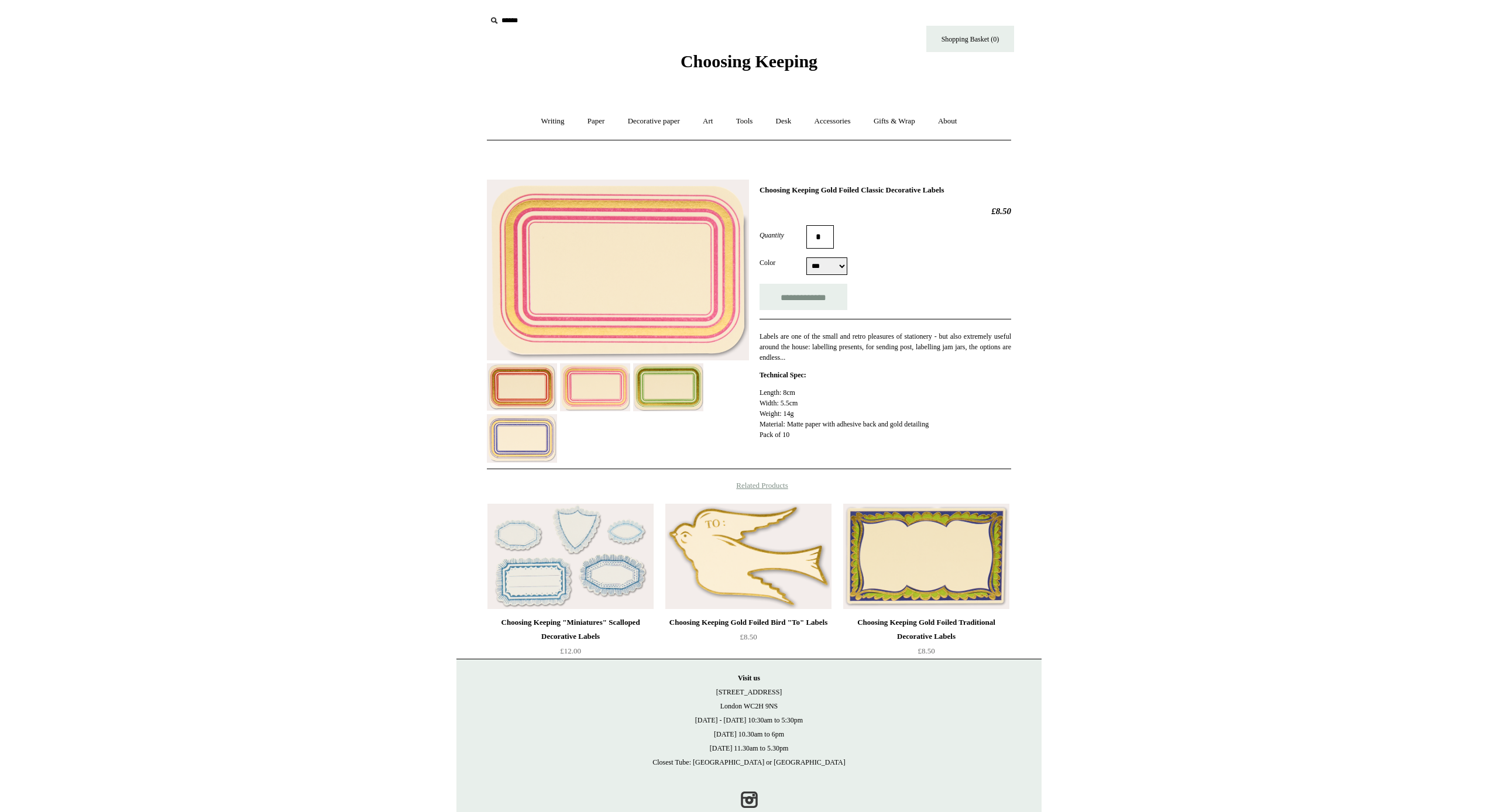
click at [674, 385] on img at bounding box center [668, 387] width 71 height 48
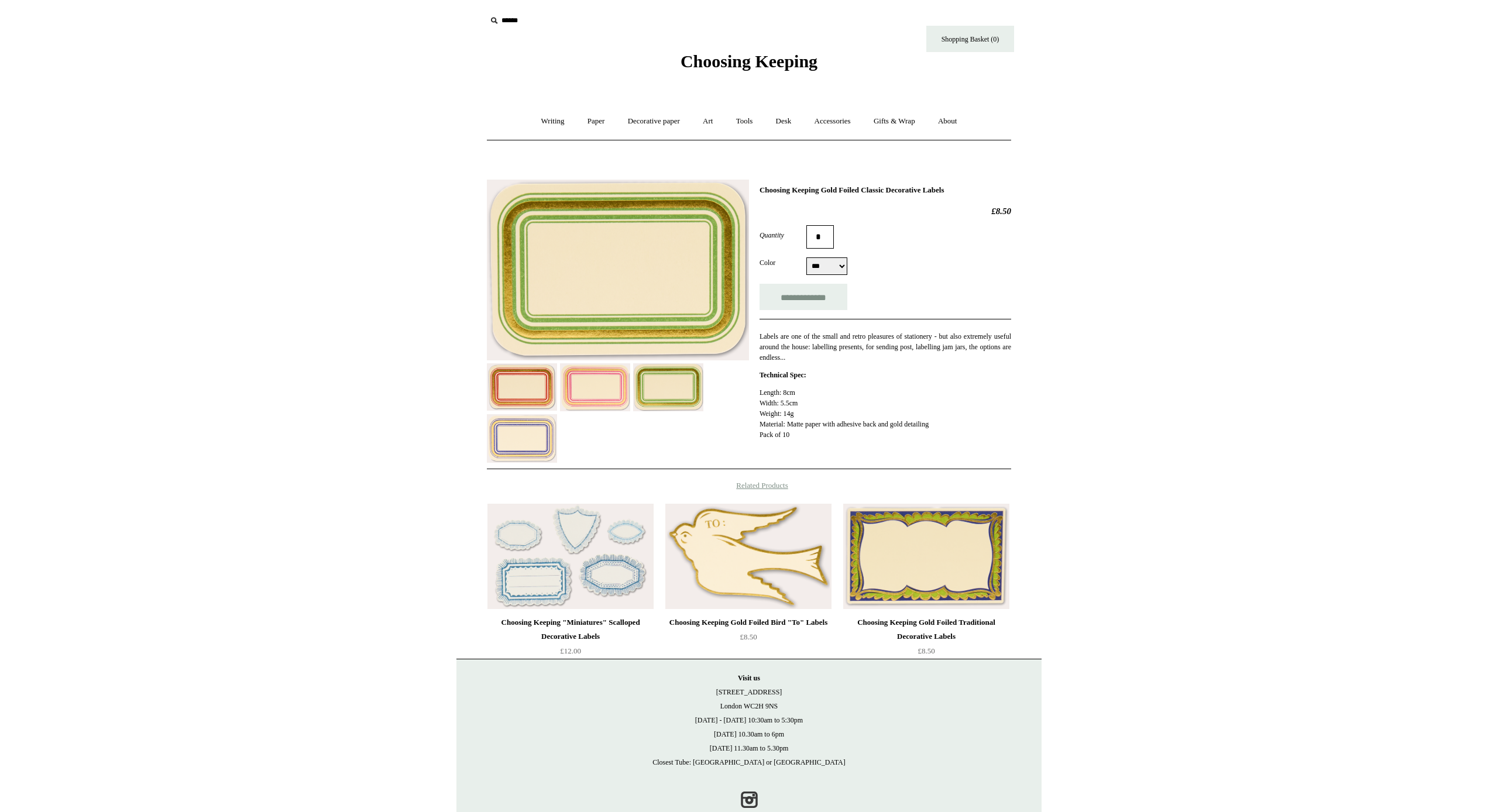
click at [631, 334] on img at bounding box center [617, 270] width 262 height 181
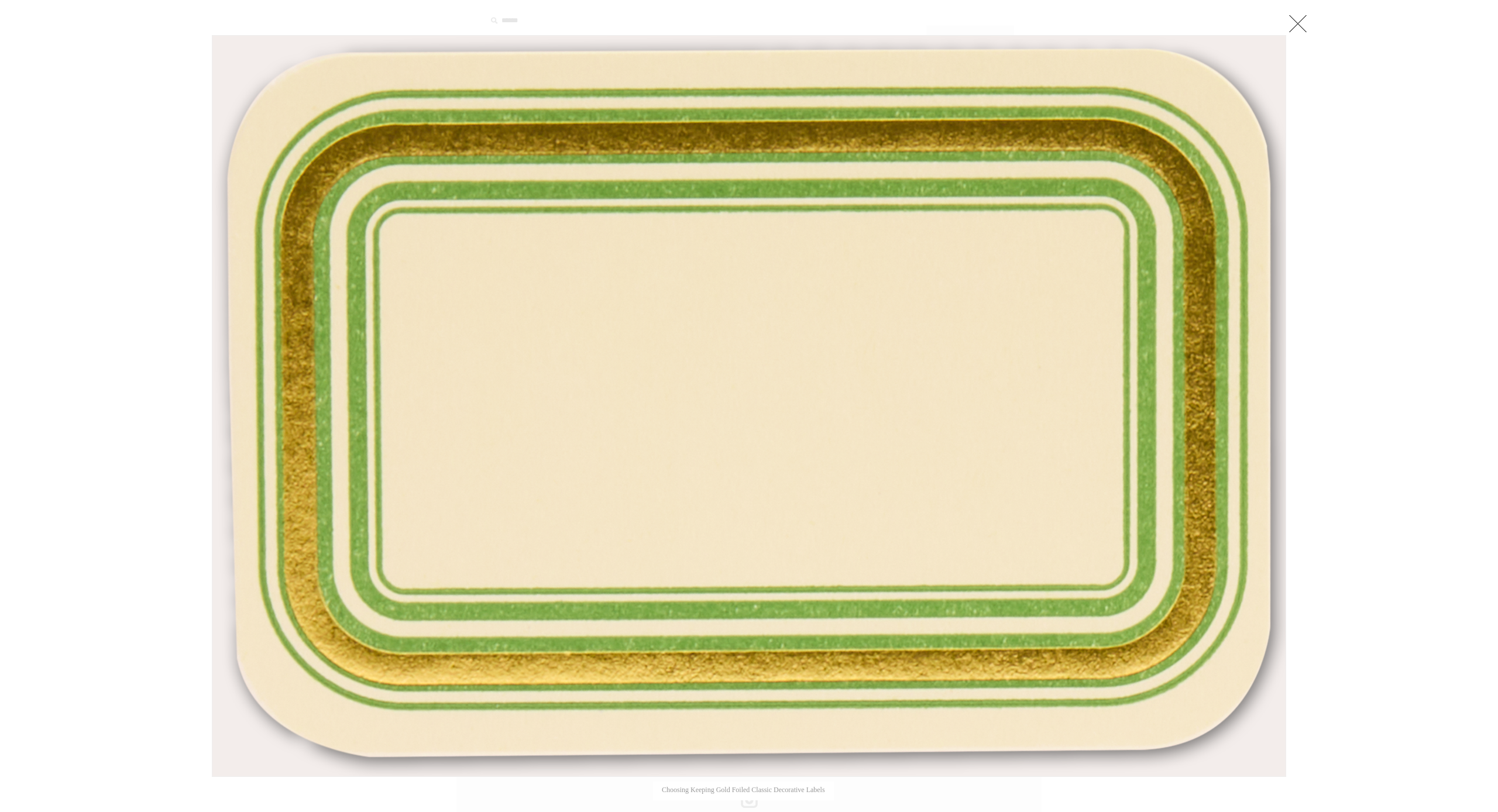
click at [1306, 18] on link at bounding box center [1298, 23] width 23 height 23
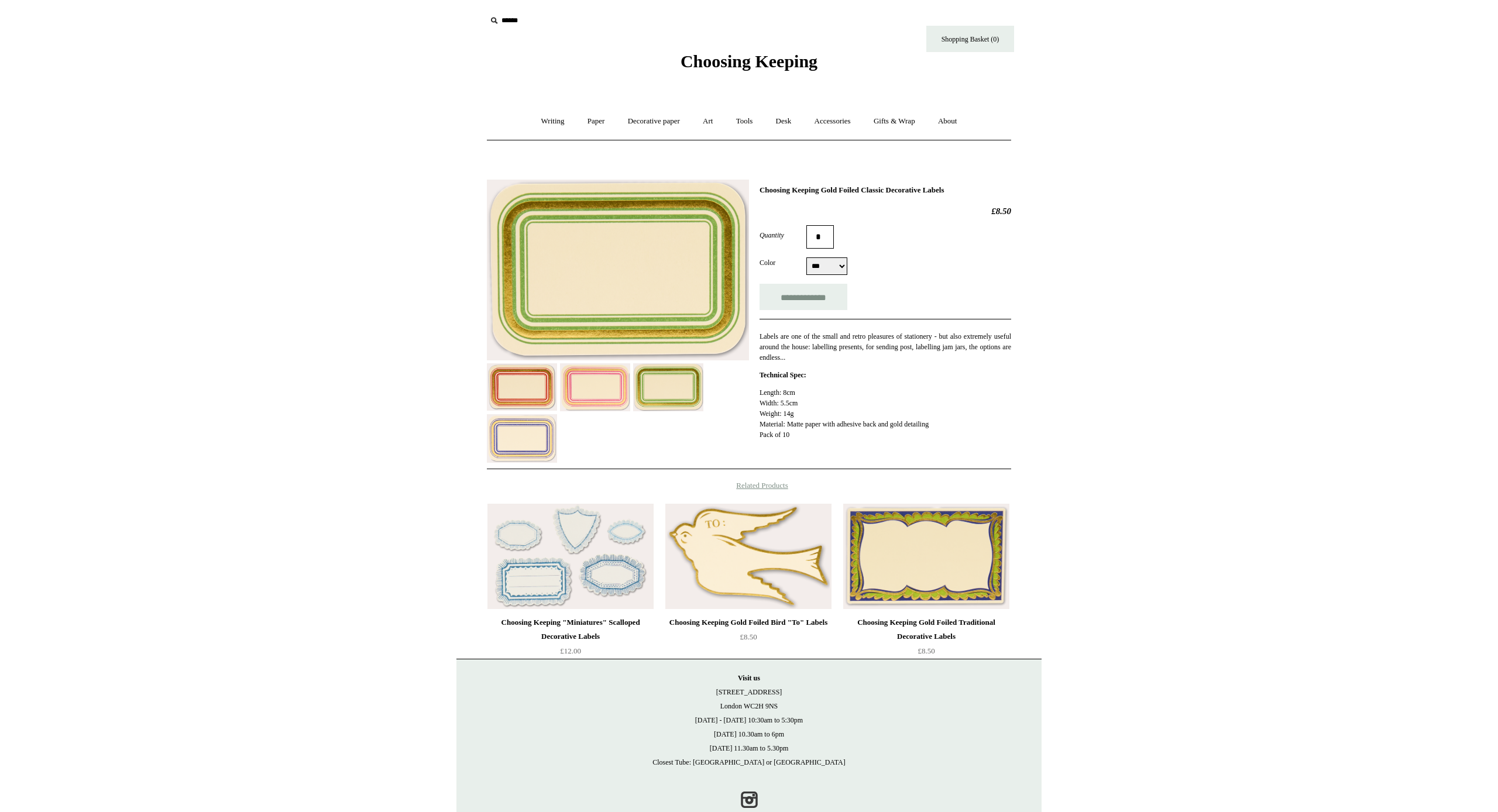
click at [527, 432] on img at bounding box center [521, 438] width 71 height 48
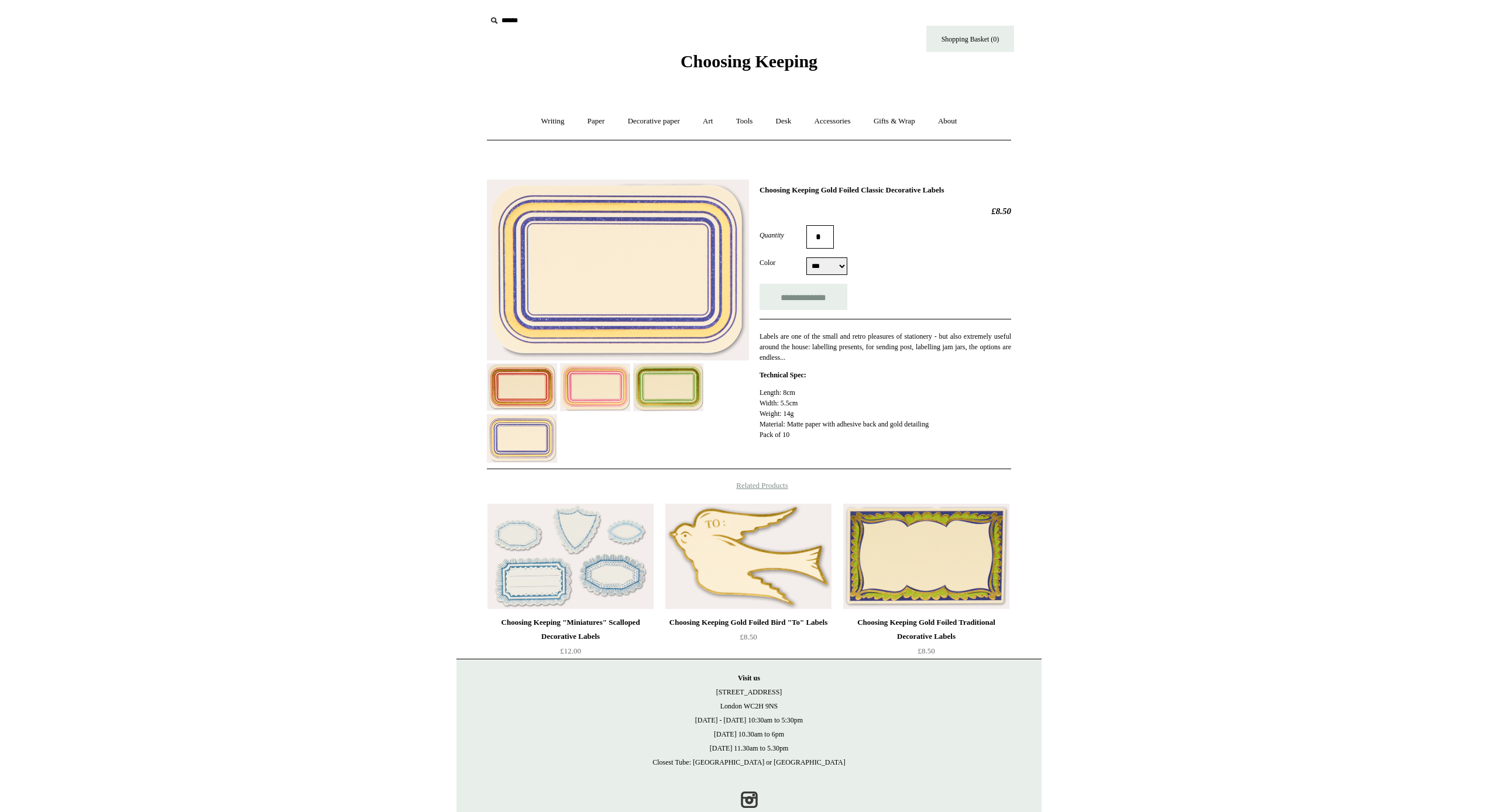
click at [673, 324] on img at bounding box center [617, 270] width 262 height 181
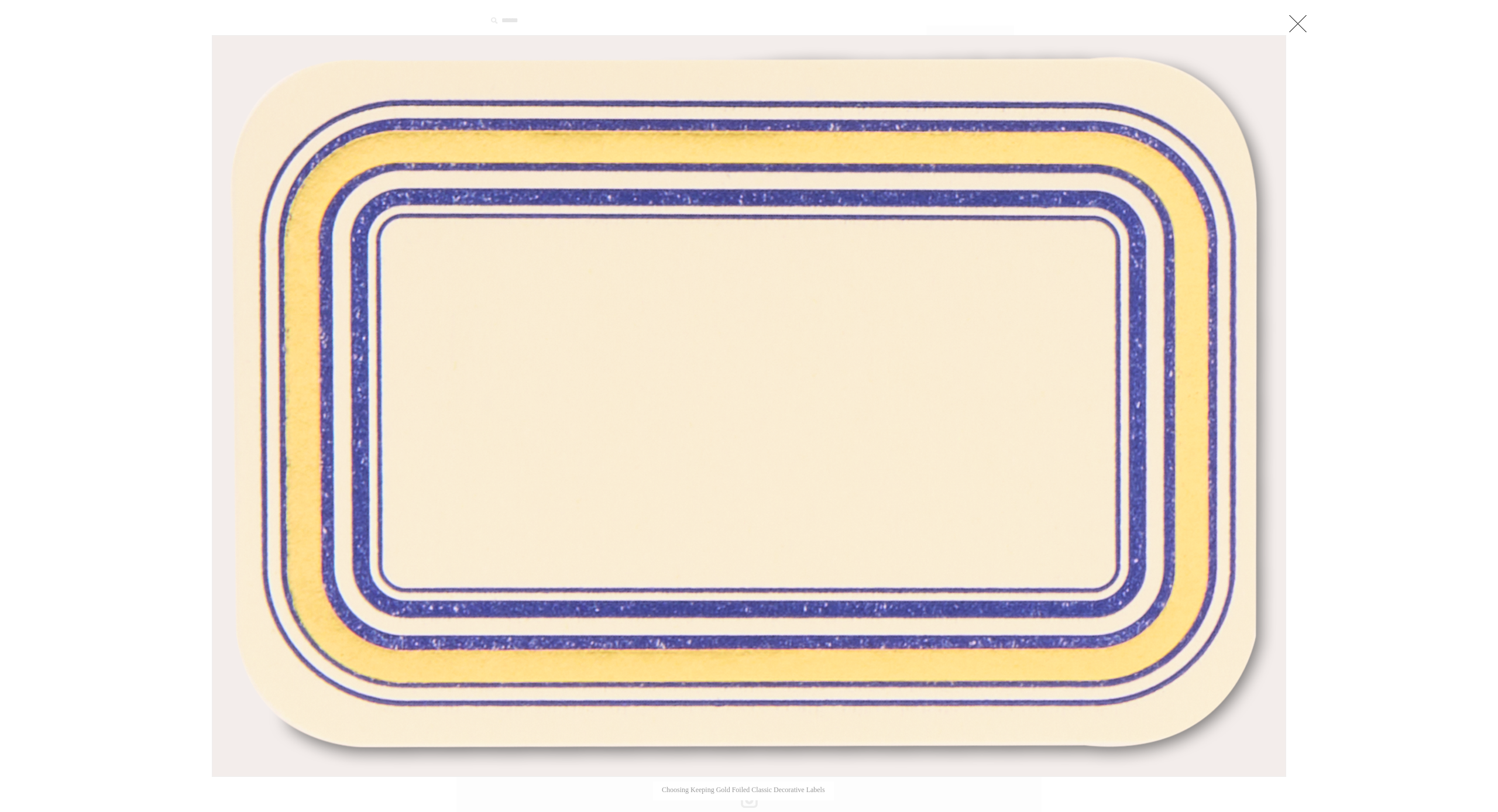
scroll to position [4, 0]
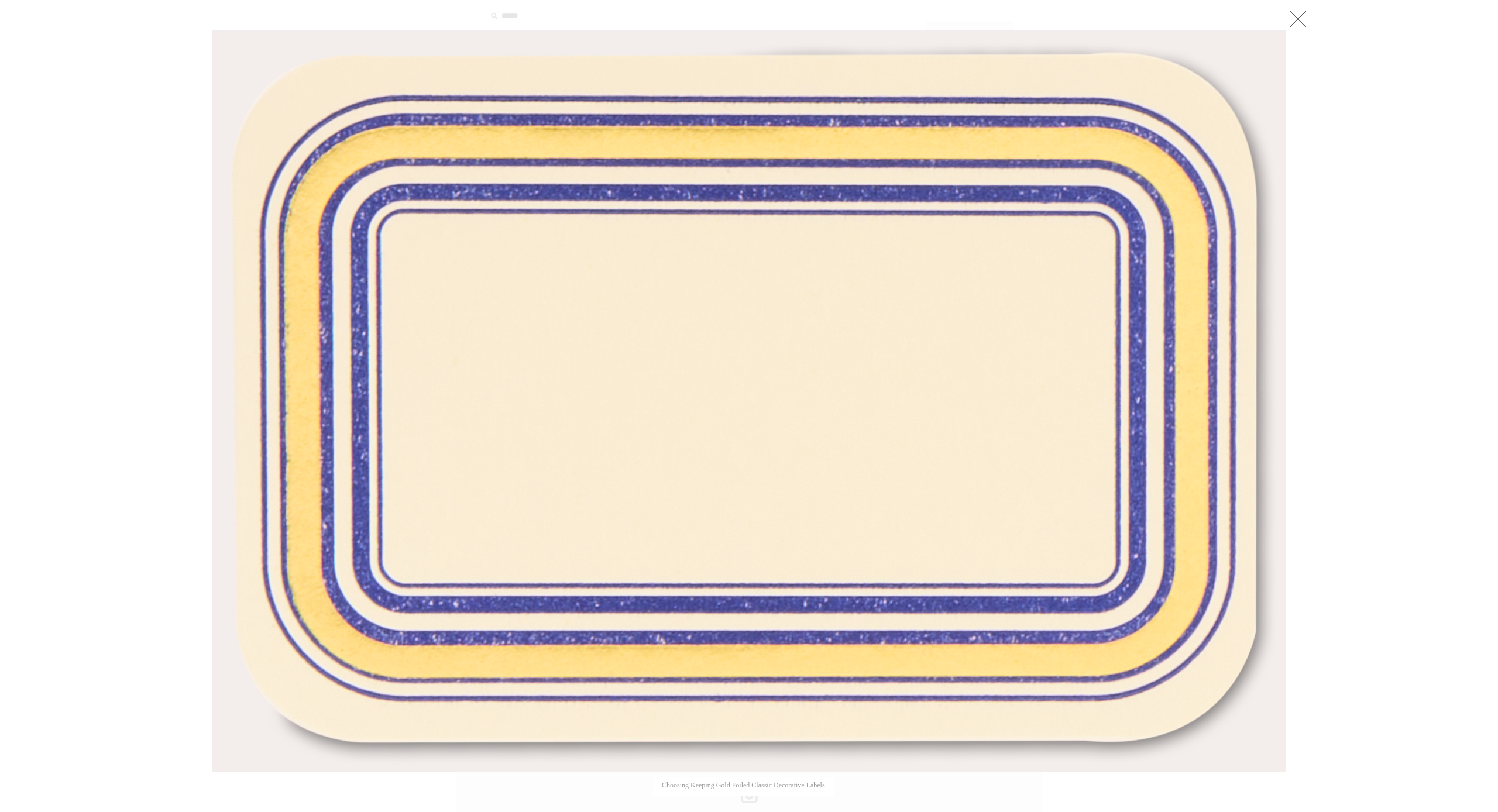
click at [1301, 25] on link at bounding box center [1298, 19] width 23 height 23
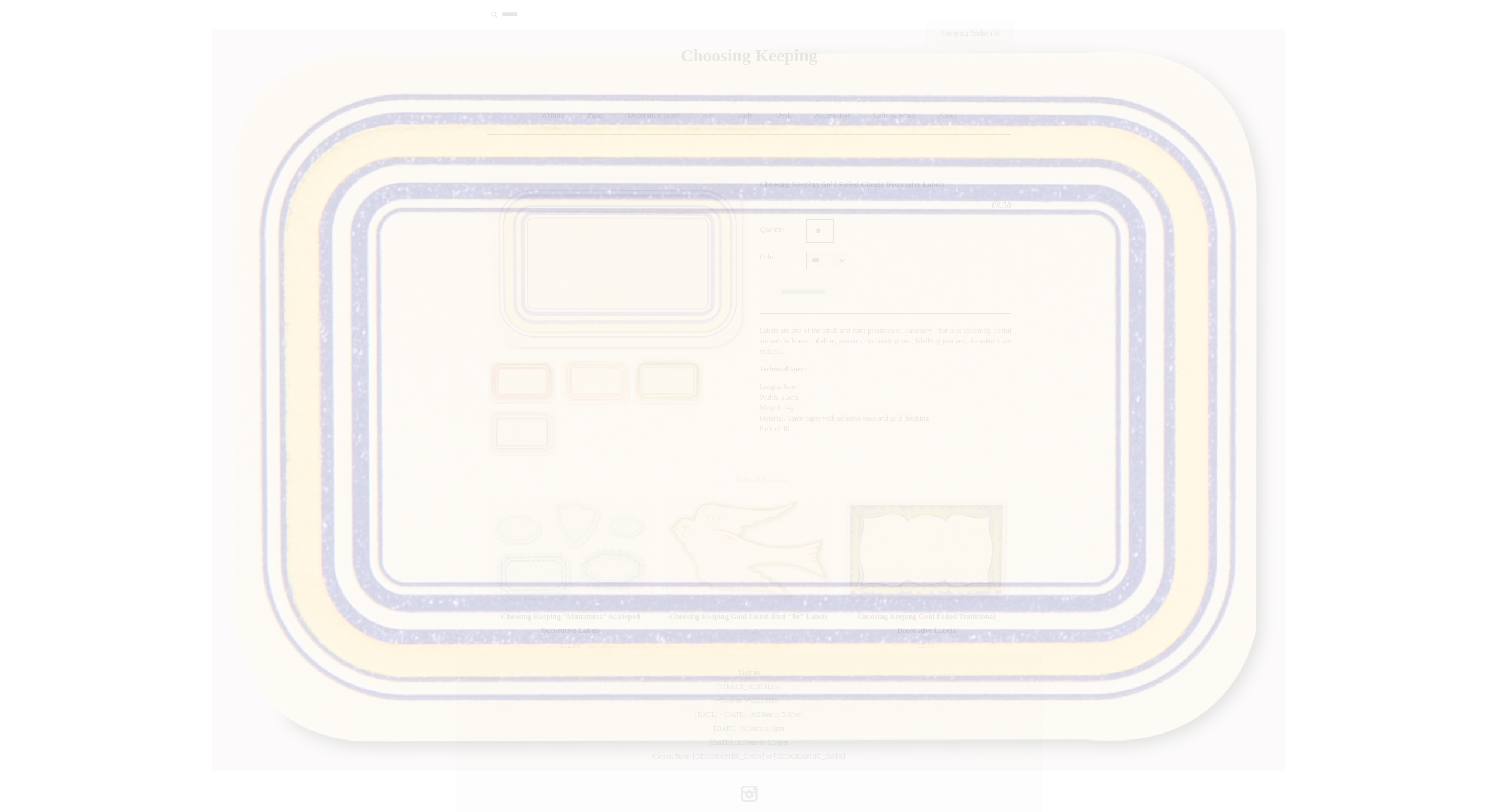
scroll to position [7, 0]
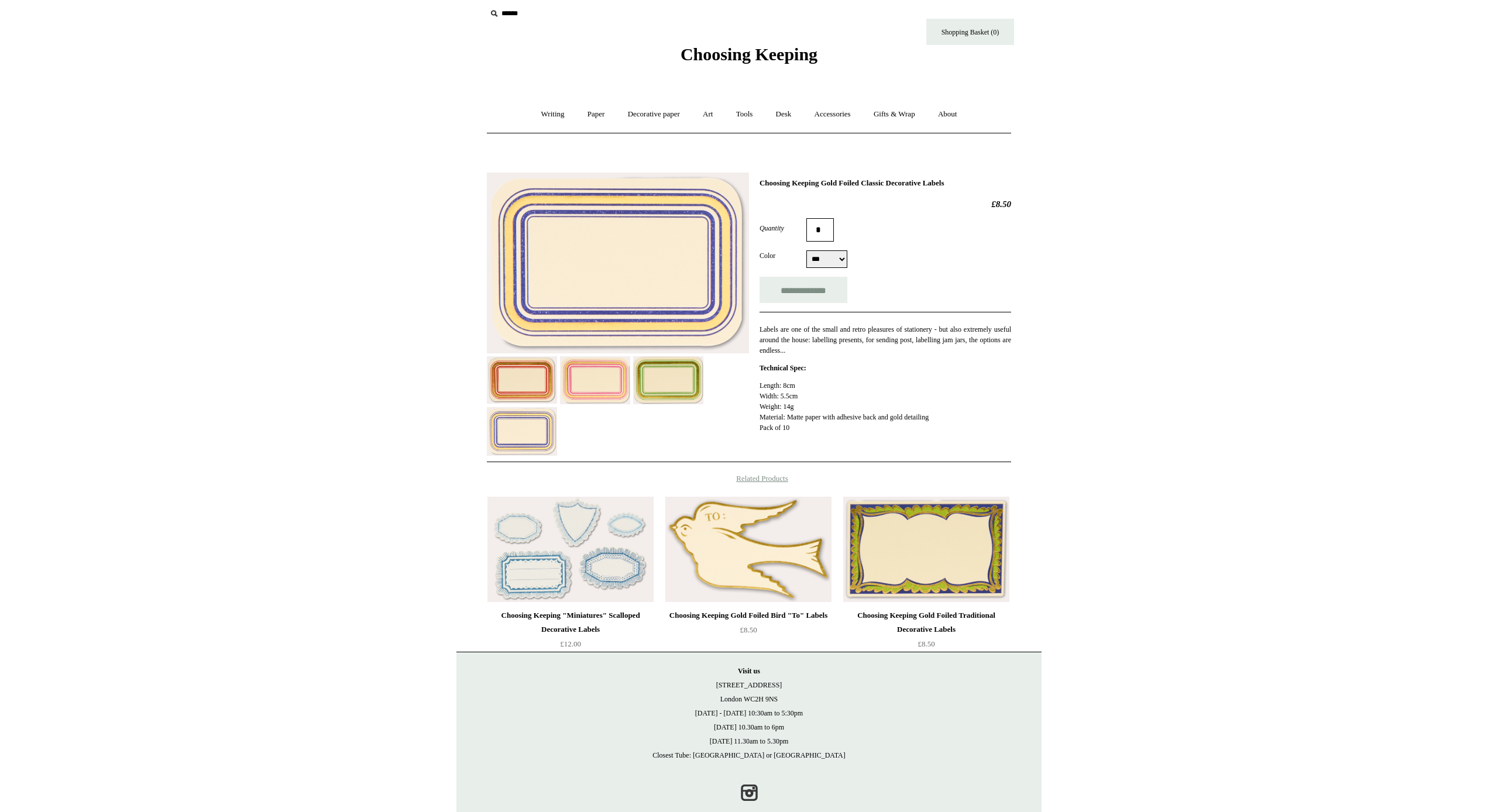
click at [788, 528] on img at bounding box center [749, 549] width 166 height 106
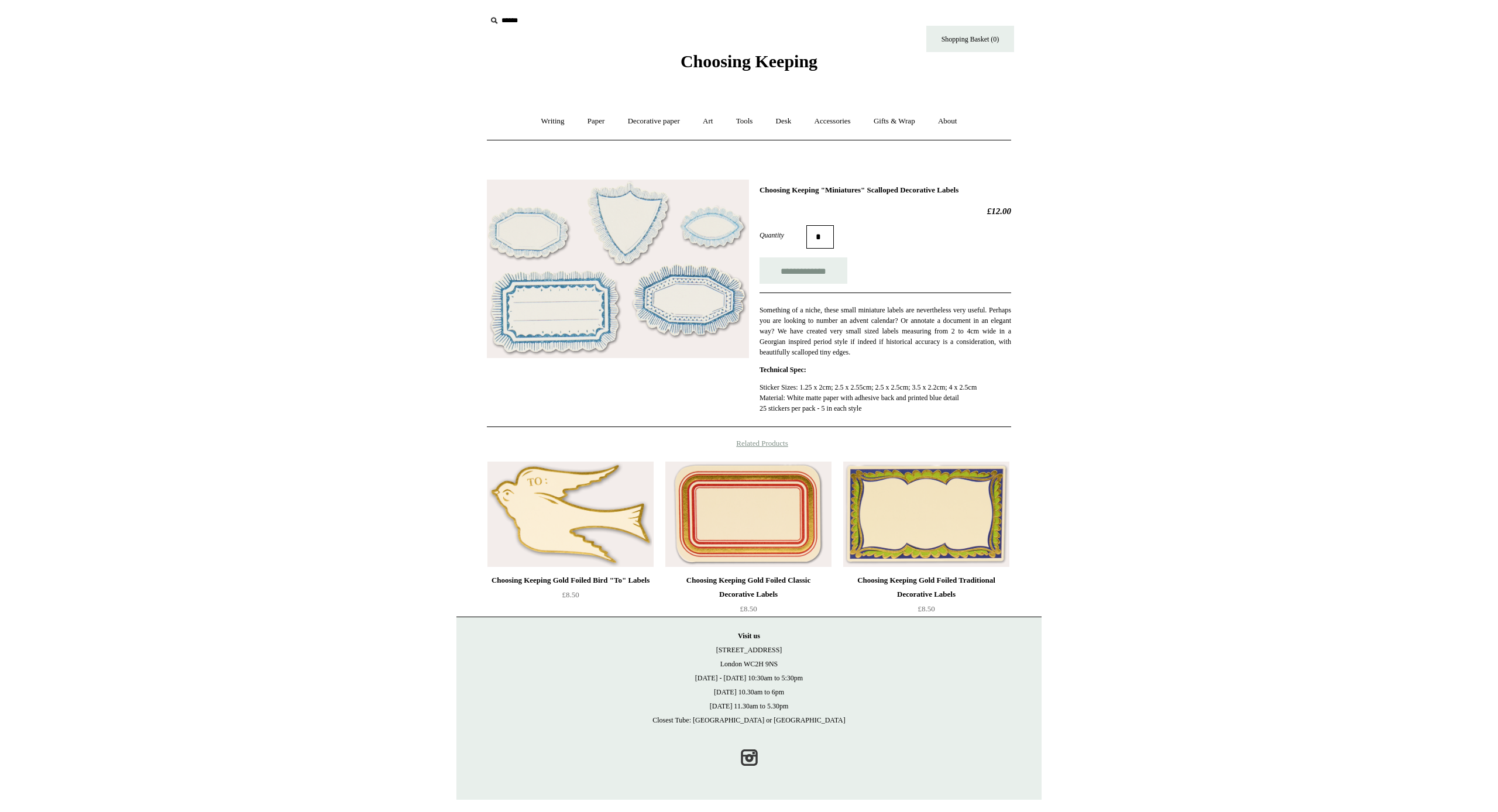
click at [525, 21] on input "text" at bounding box center [558, 21] width 144 height 21
type input "*****"
click at [620, 20] on input "*" at bounding box center [619, 20] width 12 height 21
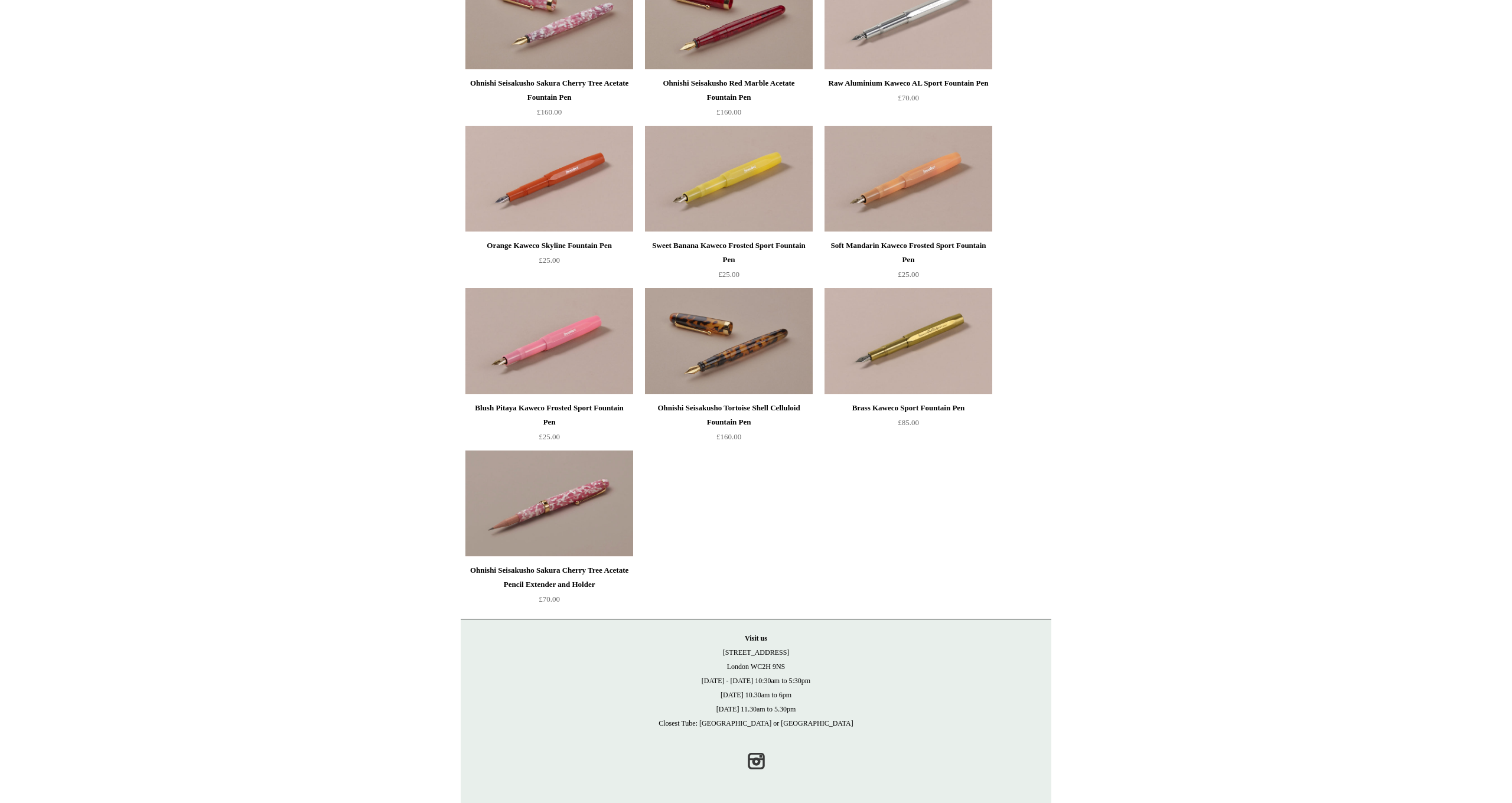
scroll to position [13272, 0]
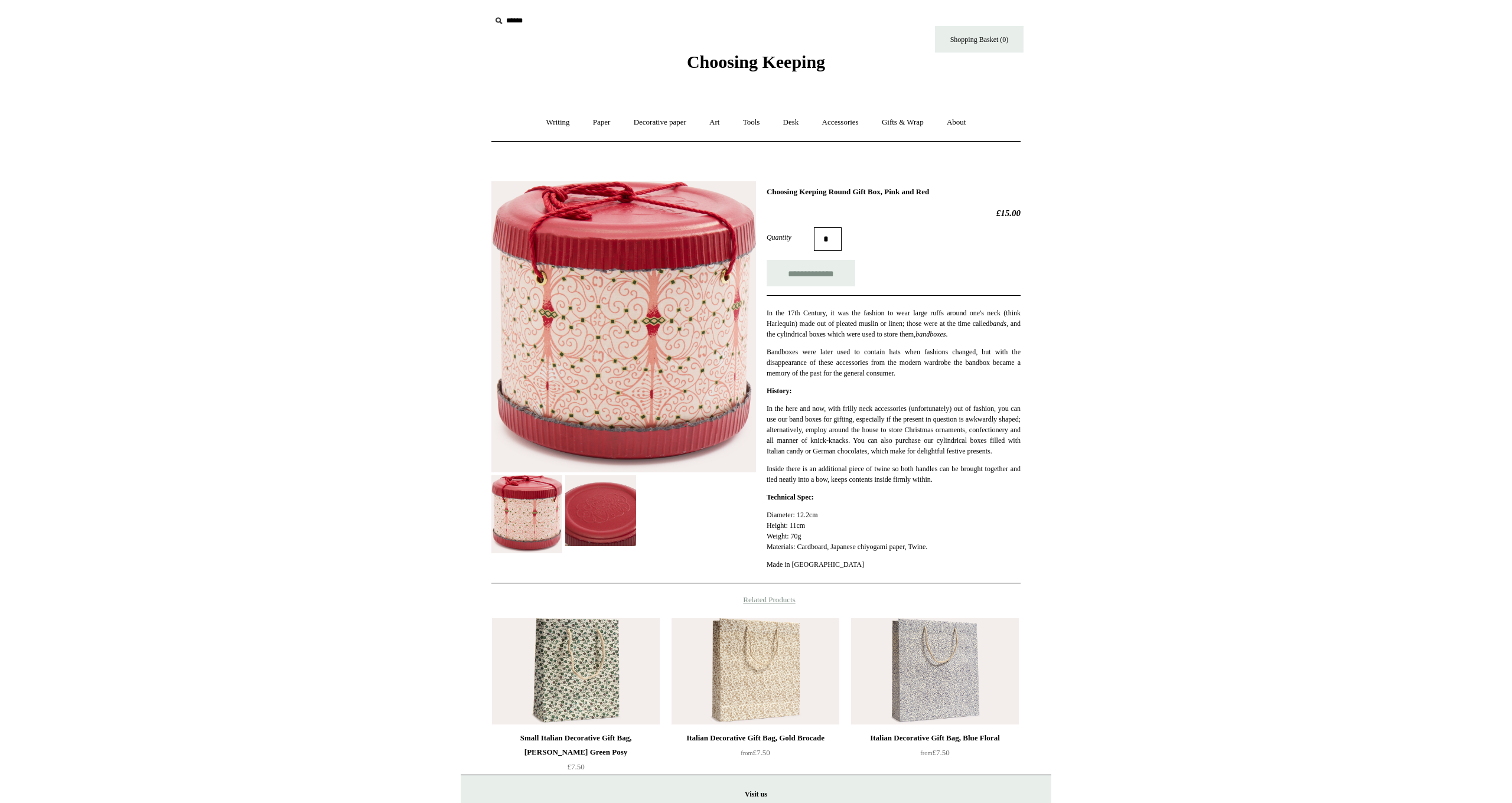
click at [598, 499] on img at bounding box center [600, 511] width 71 height 71
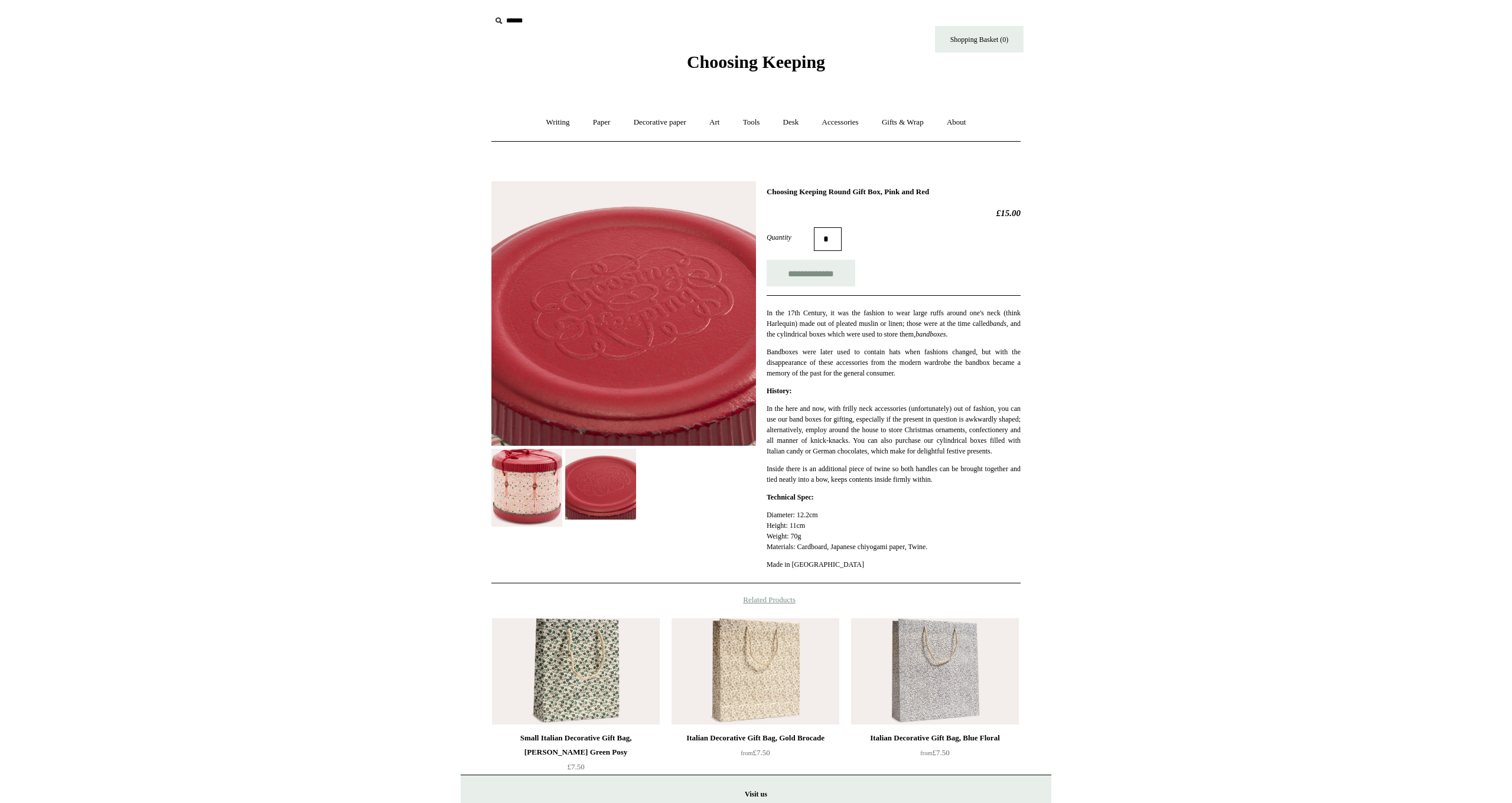
click at [527, 500] on img at bounding box center [526, 487] width 71 height 78
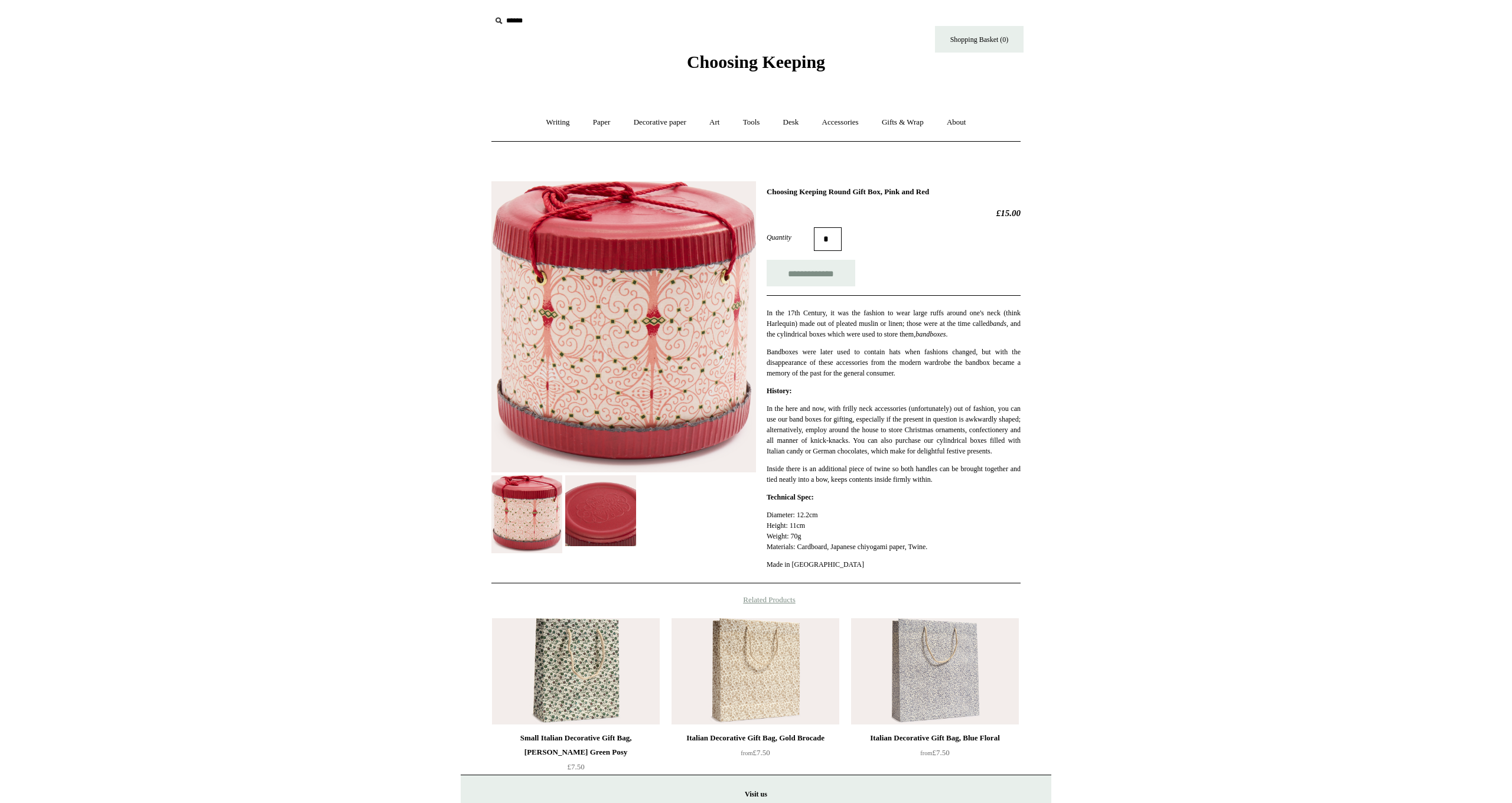
click at [649, 374] on img at bounding box center [623, 327] width 264 height 291
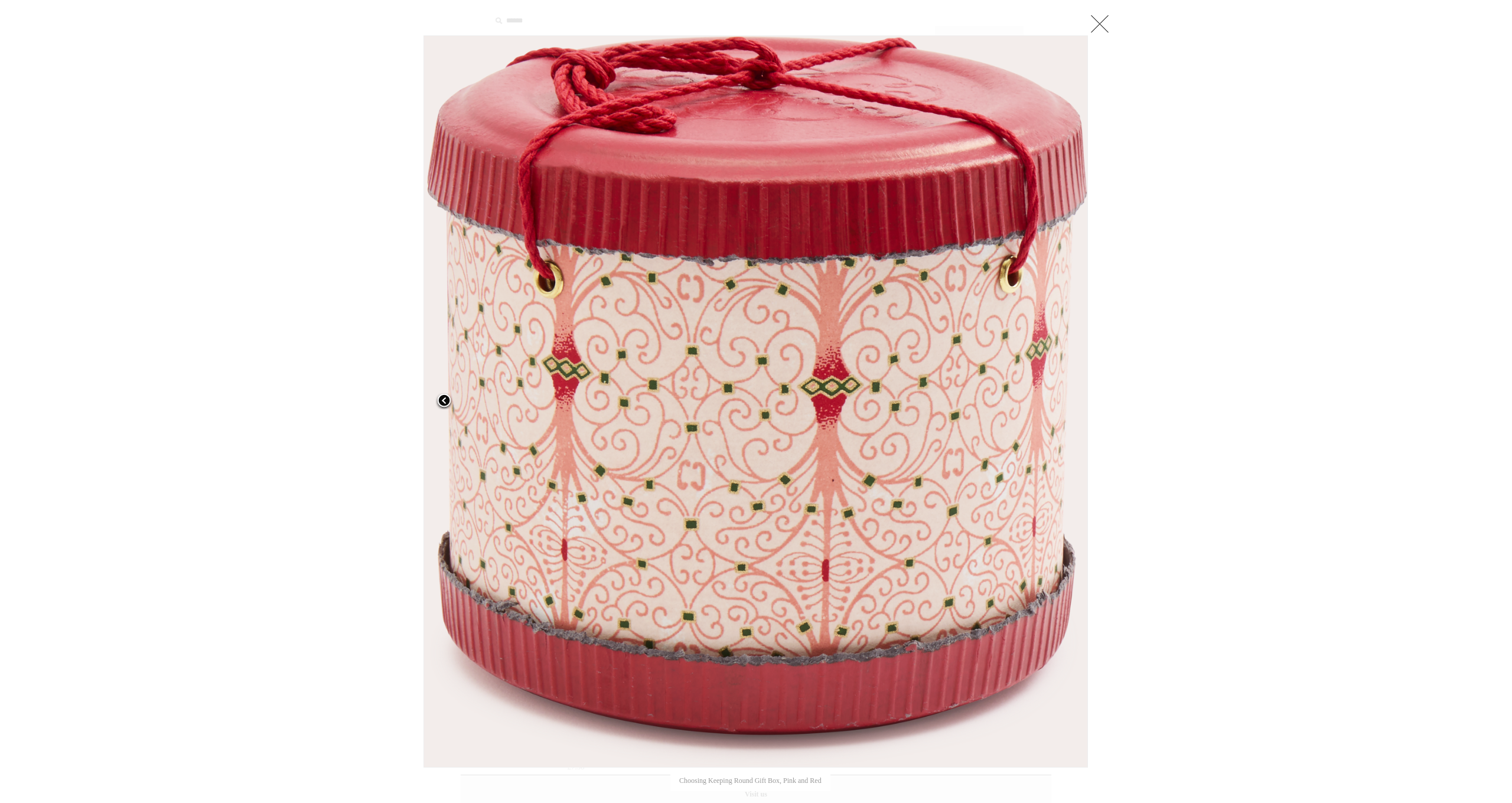
click at [650, 373] on link at bounding box center [540, 401] width 233 height 732
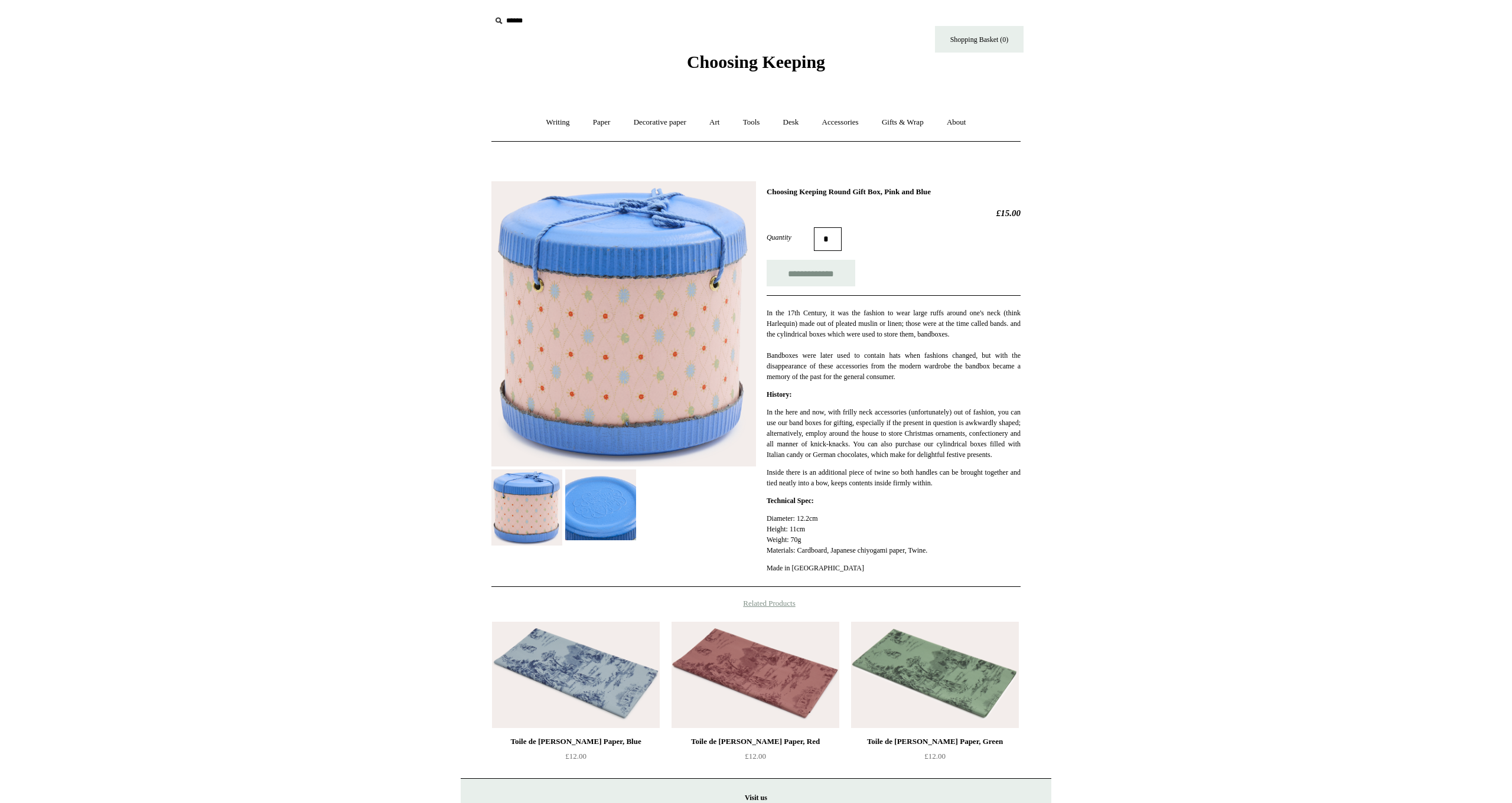
click at [651, 305] on img at bounding box center [623, 324] width 264 height 285
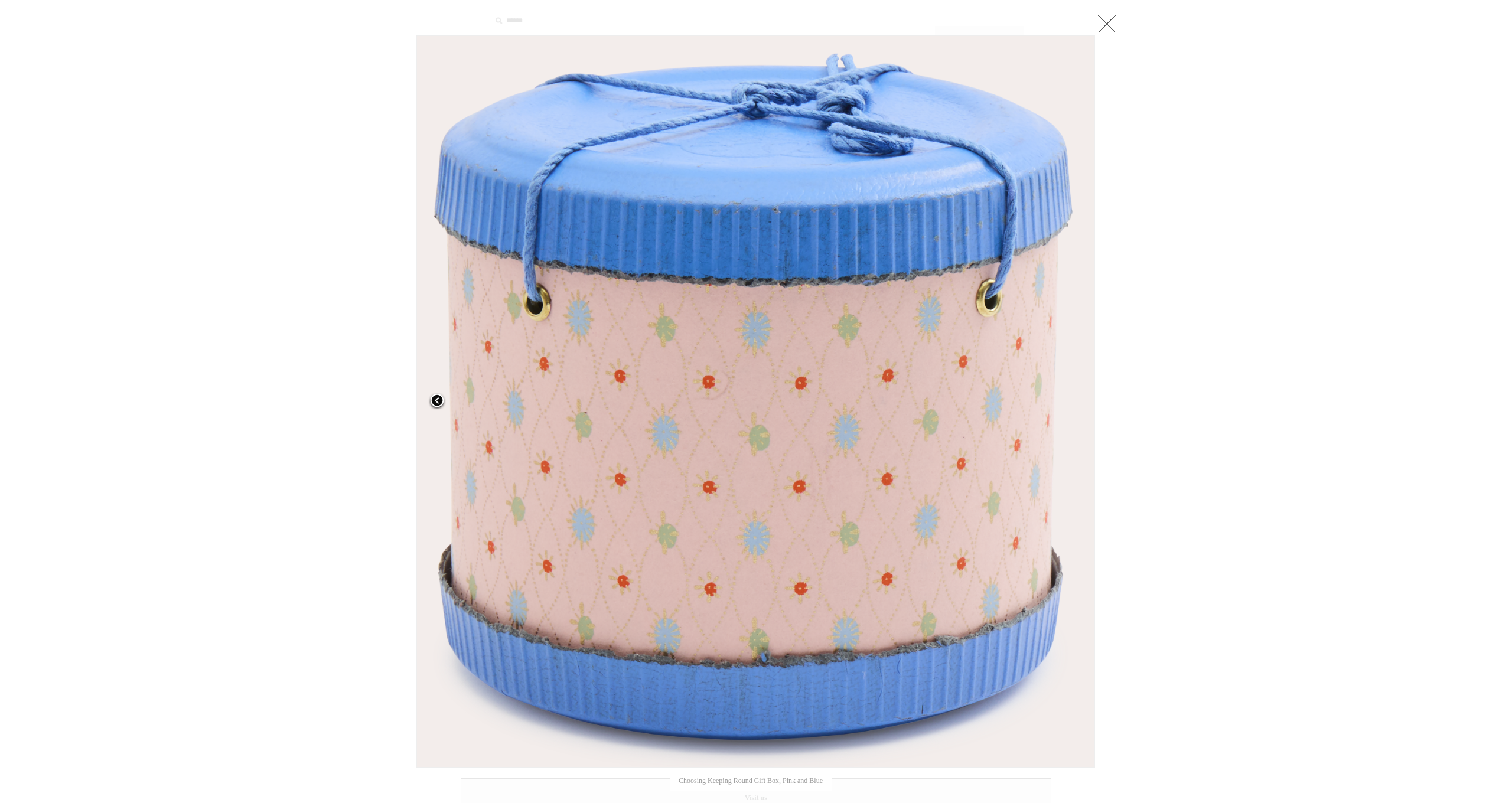
click at [651, 307] on link at bounding box center [534, 401] width 237 height 732
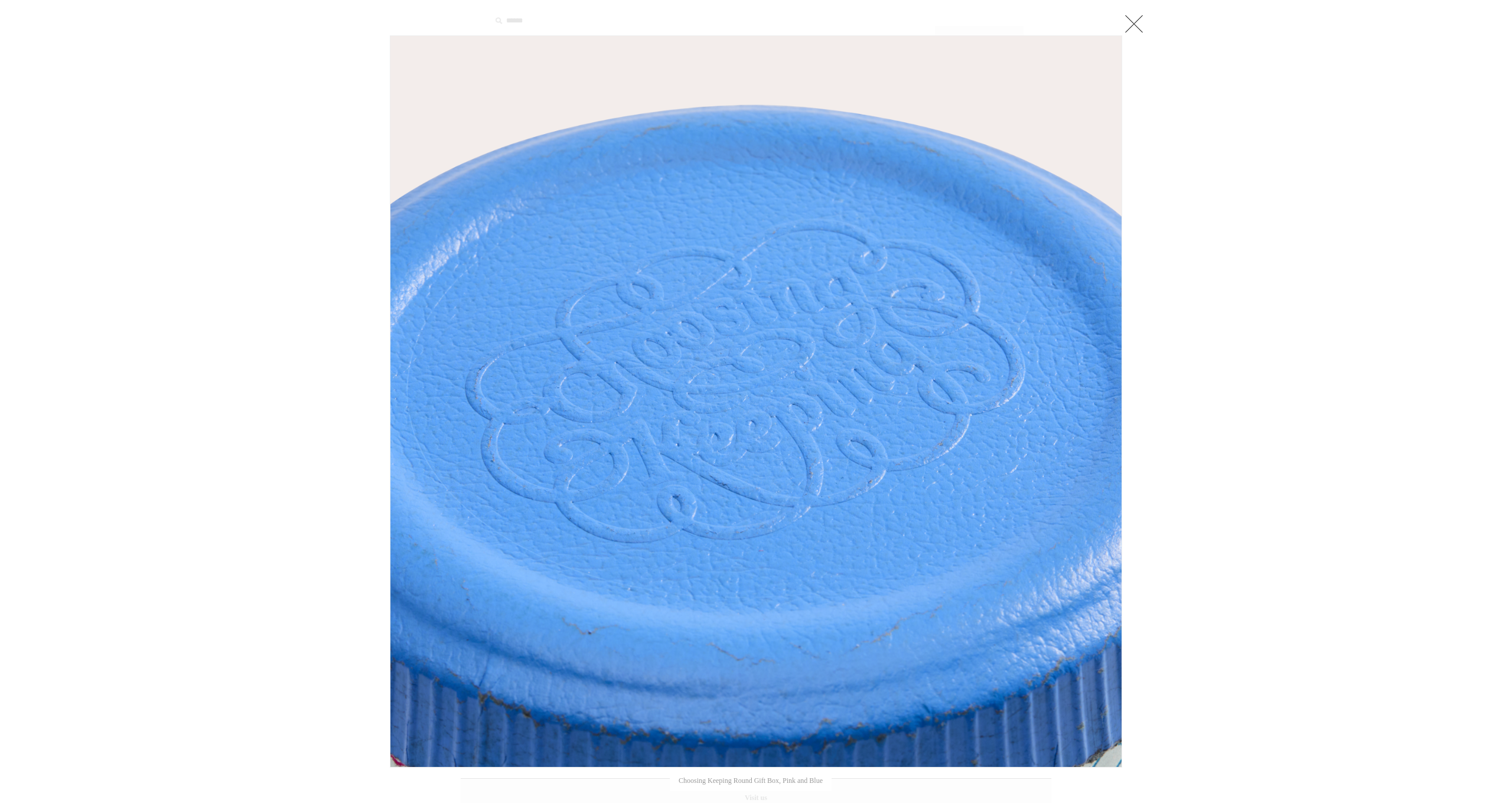
click at [682, 623] on img at bounding box center [756, 402] width 731 height 731
click at [1136, 24] on link at bounding box center [1134, 23] width 23 height 23
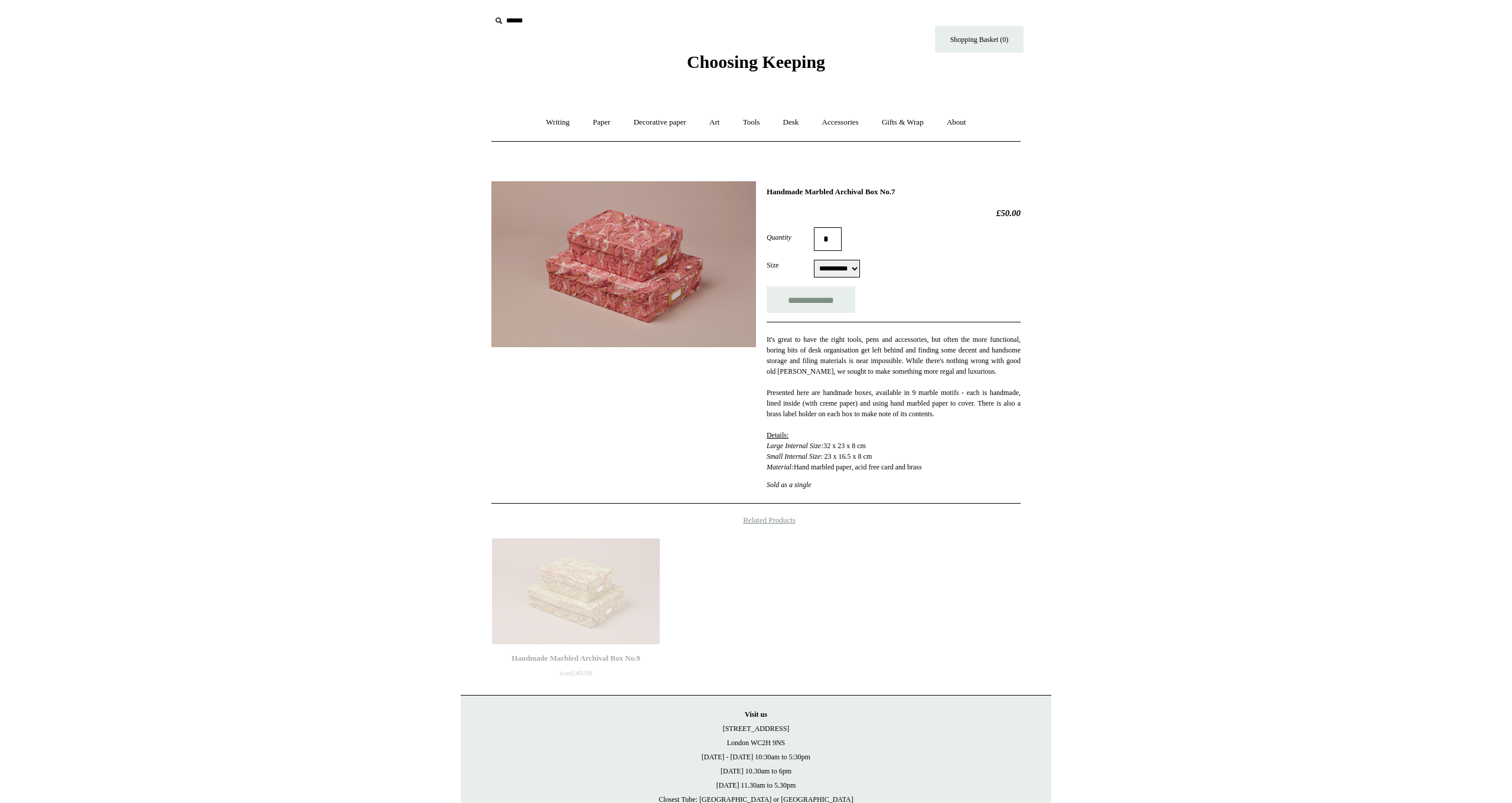
select select "**********"
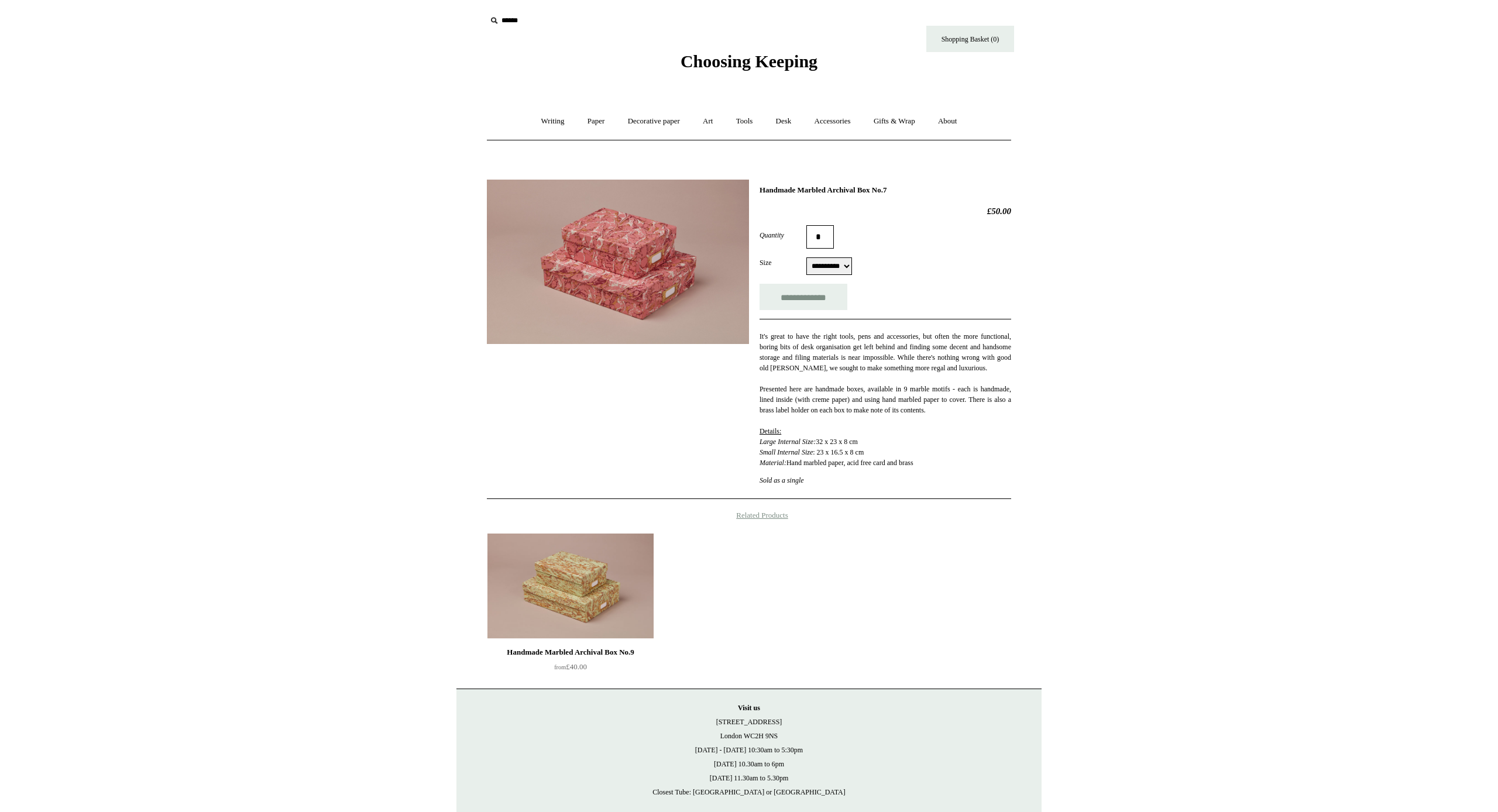
click at [11, 9] on html "Menu Choosing Keeping * Shipping Information Shopping Basket (0) * ⤺ + +" at bounding box center [749, 436] width 1498 height 872
